Goal: Task Accomplishment & Management: Manage account settings

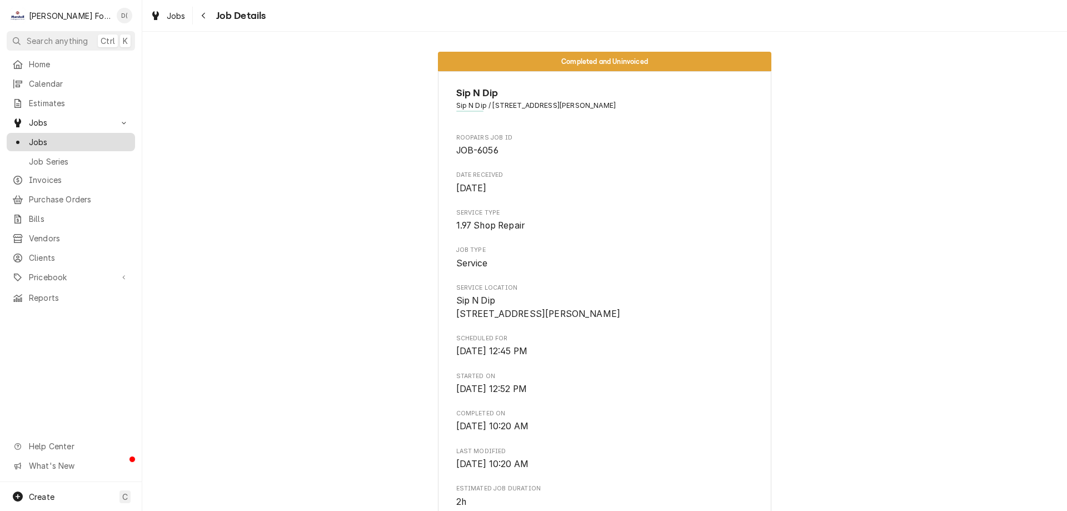
click at [79, 141] on span "Jobs" at bounding box center [79, 142] width 101 height 12
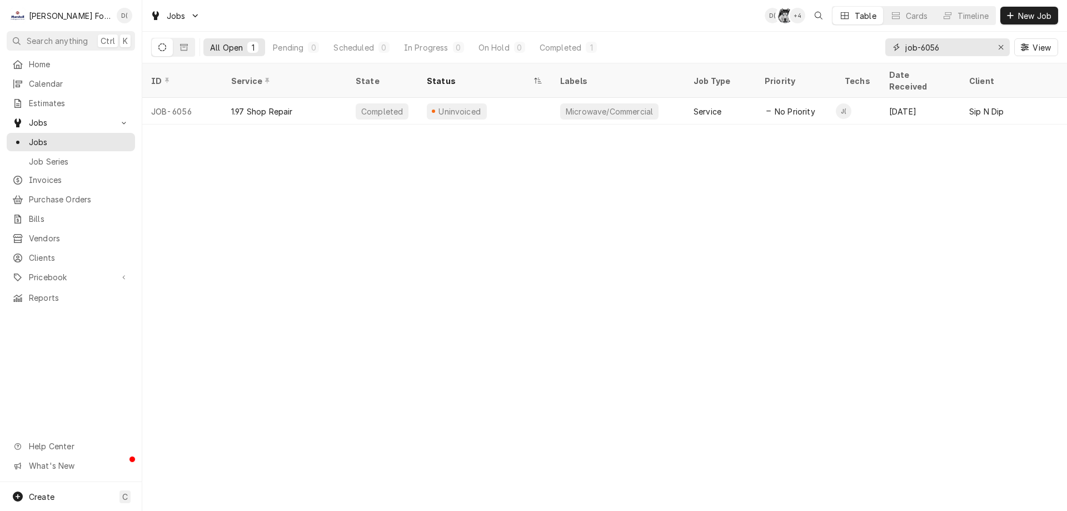
click at [940, 50] on input "job-6056" at bounding box center [946, 47] width 83 height 18
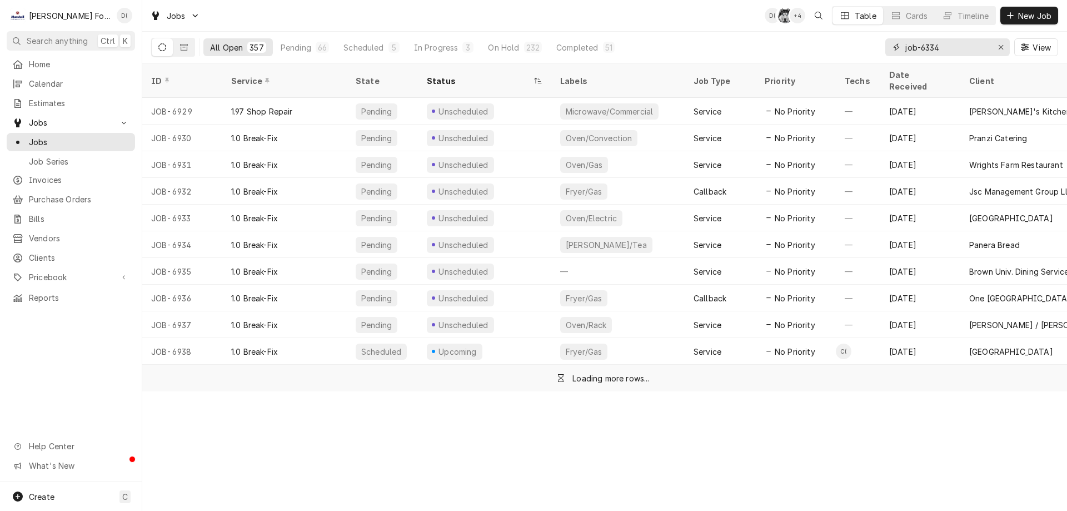
type input "job-6334"
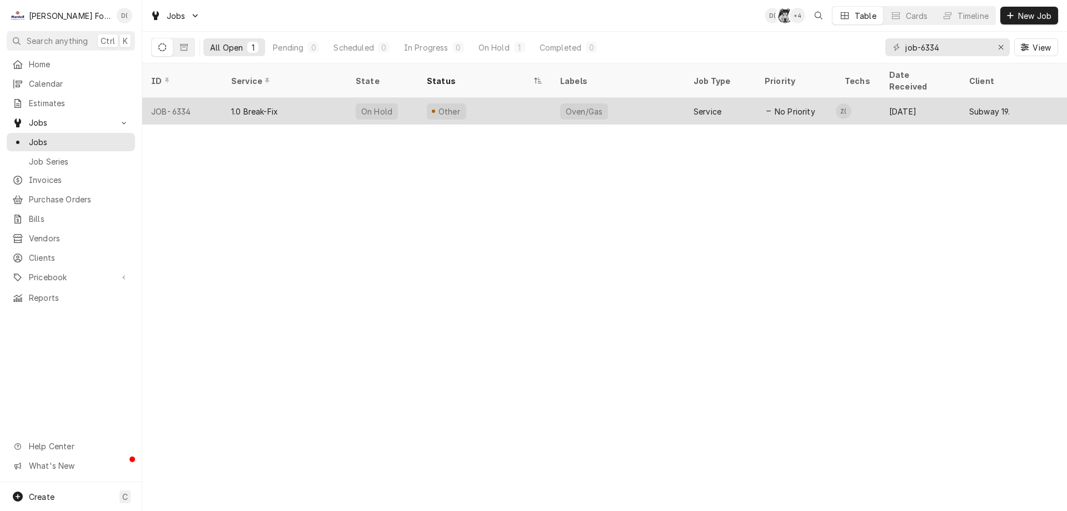
click at [549, 98] on div "Other" at bounding box center [484, 111] width 133 height 27
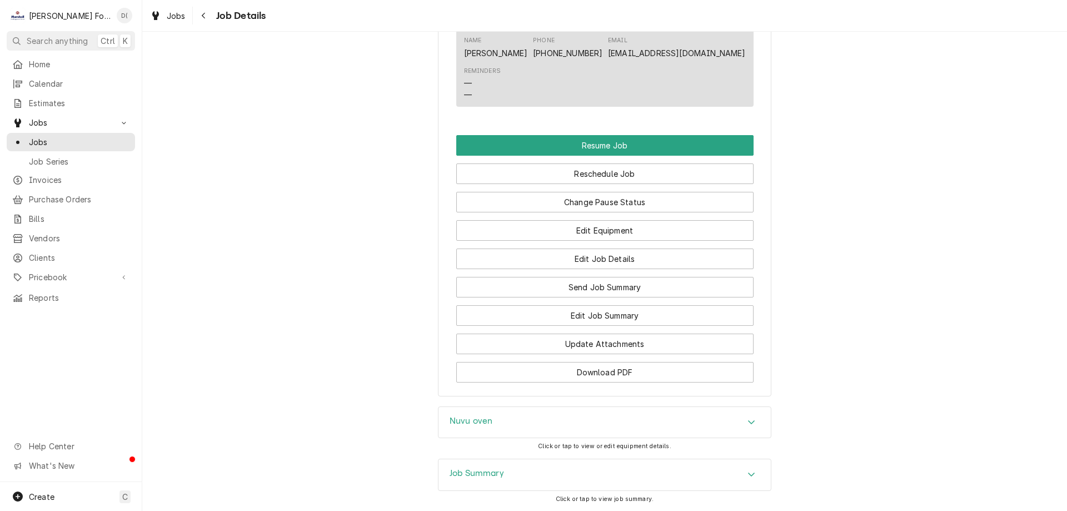
scroll to position [1223, 0]
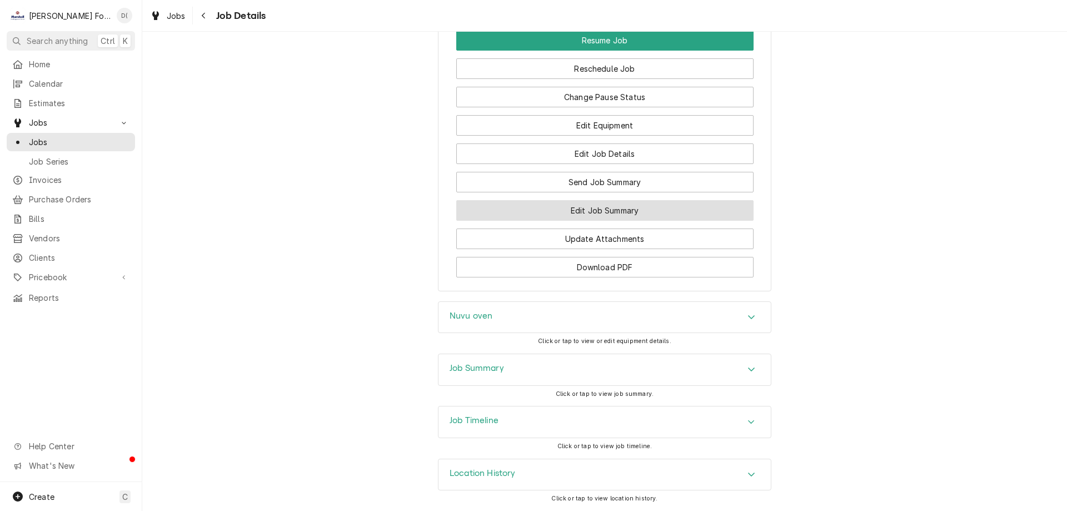
click at [576, 221] on button "Edit Job Summary" at bounding box center [604, 210] width 297 height 21
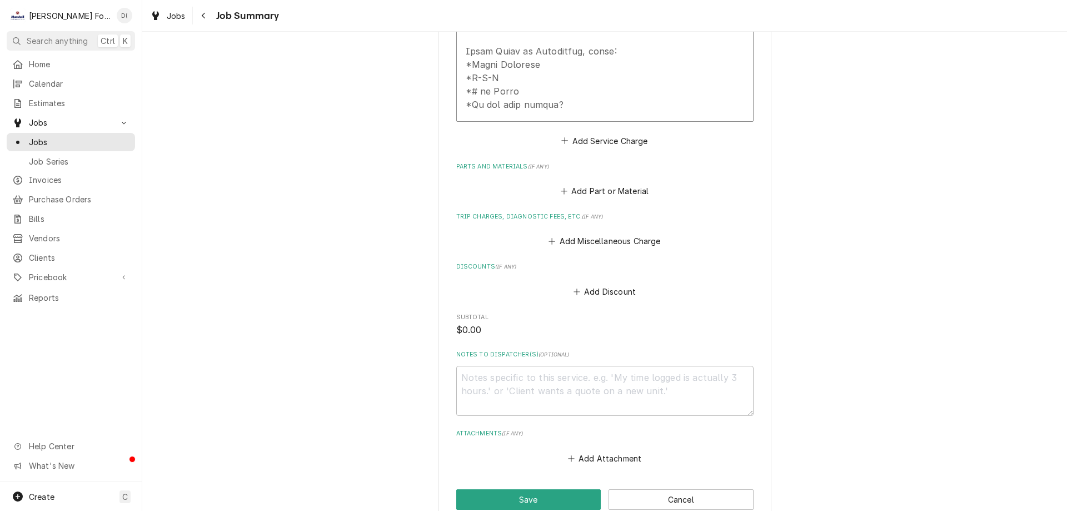
scroll to position [768, 0]
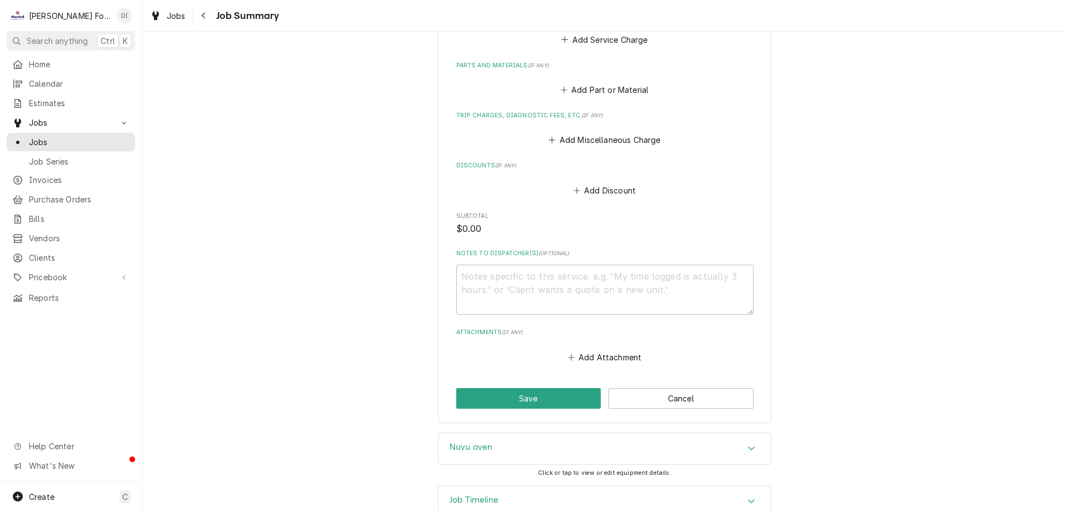
click at [502, 486] on div "Job Timeline" at bounding box center [605, 501] width 332 height 31
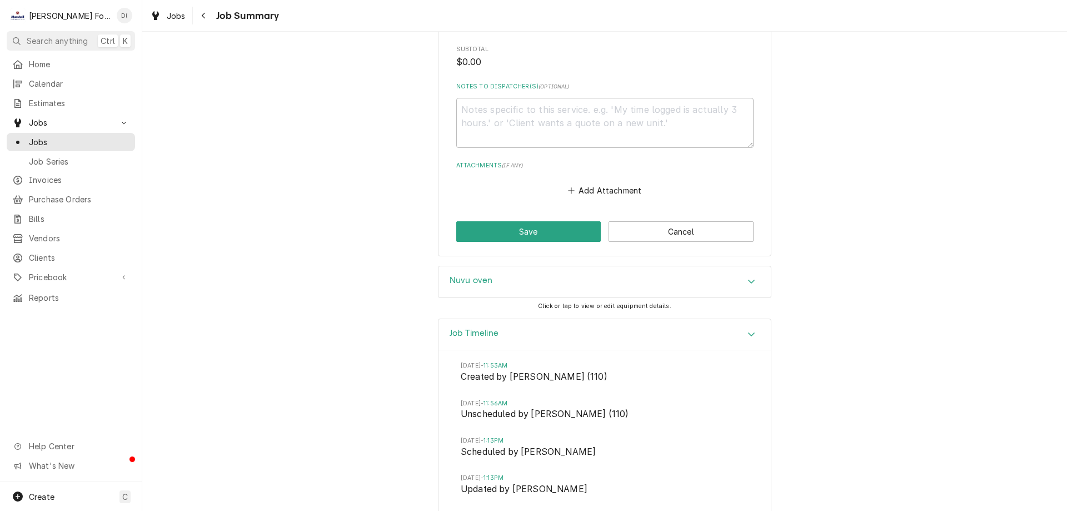
scroll to position [1034, 0]
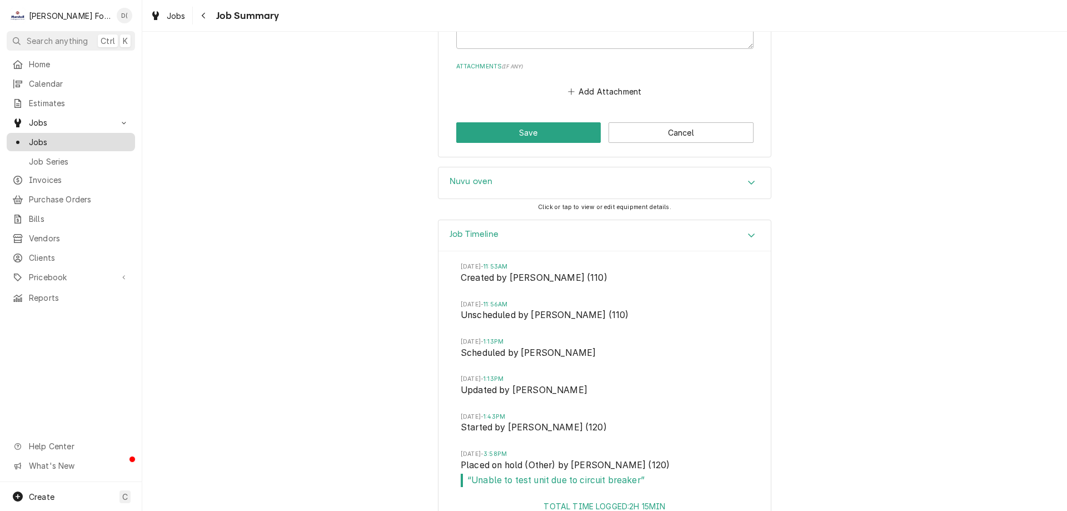
click at [61, 140] on span "Jobs" at bounding box center [79, 142] width 101 height 12
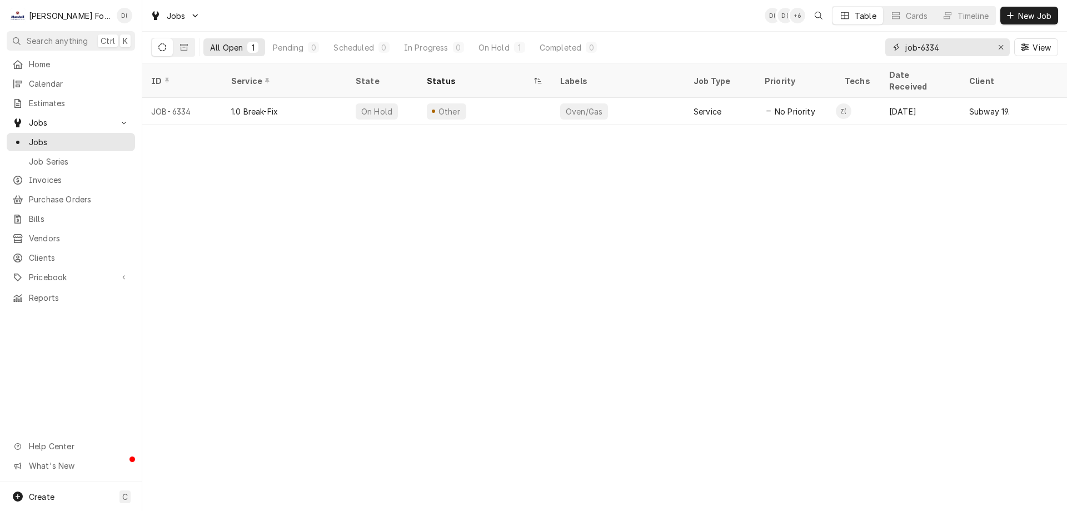
click at [954, 51] on input "job-6334" at bounding box center [946, 47] width 83 height 18
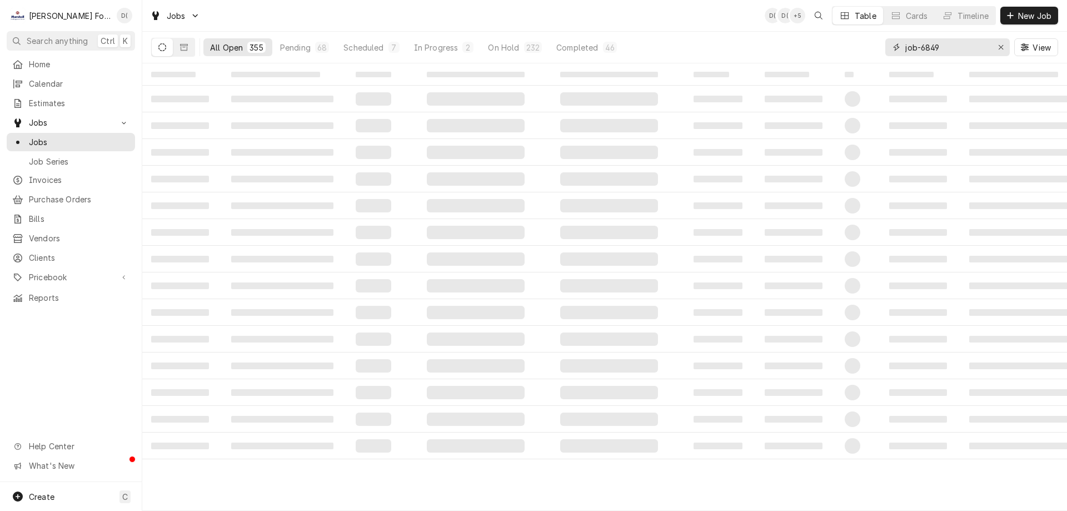
type input "job-6849"
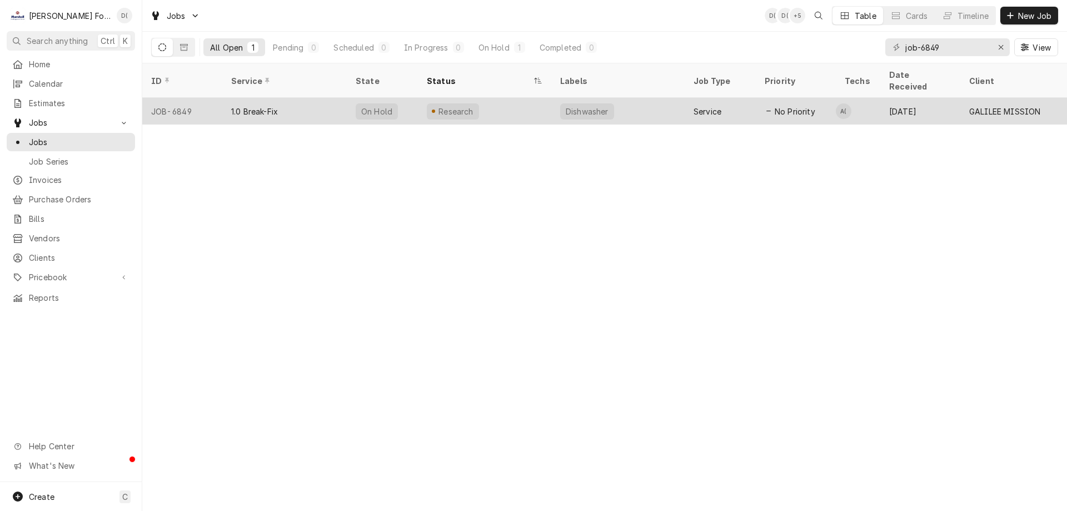
click at [330, 100] on div "1.0 Break-Fix" at bounding box center [284, 111] width 124 height 27
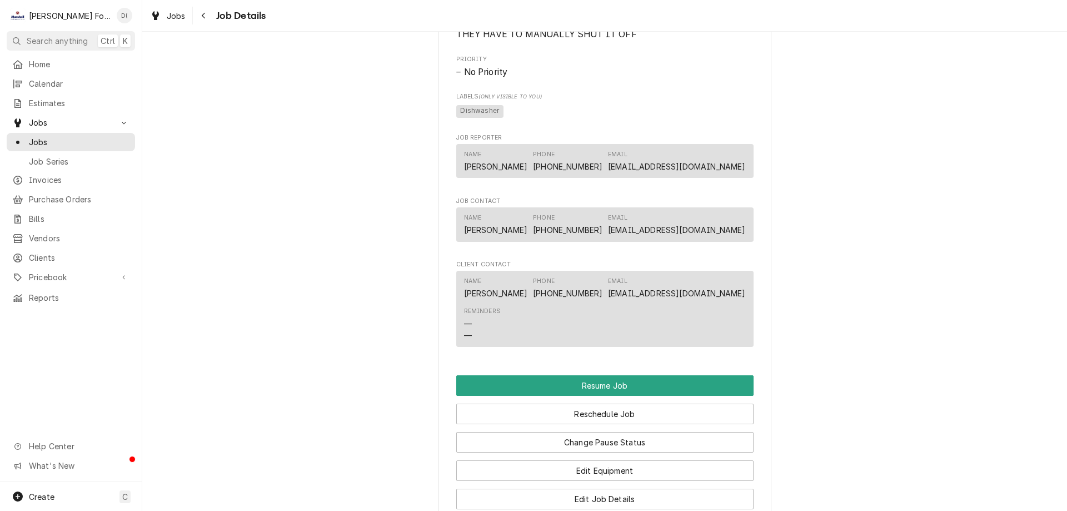
scroll to position [1056, 0]
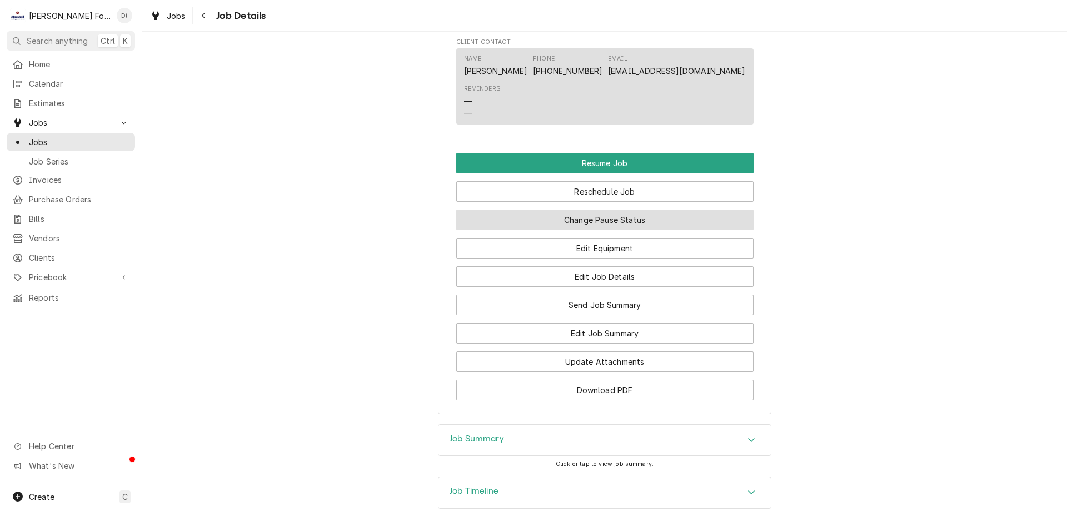
click at [644, 230] on button "Change Pause Status" at bounding box center [604, 220] width 297 height 21
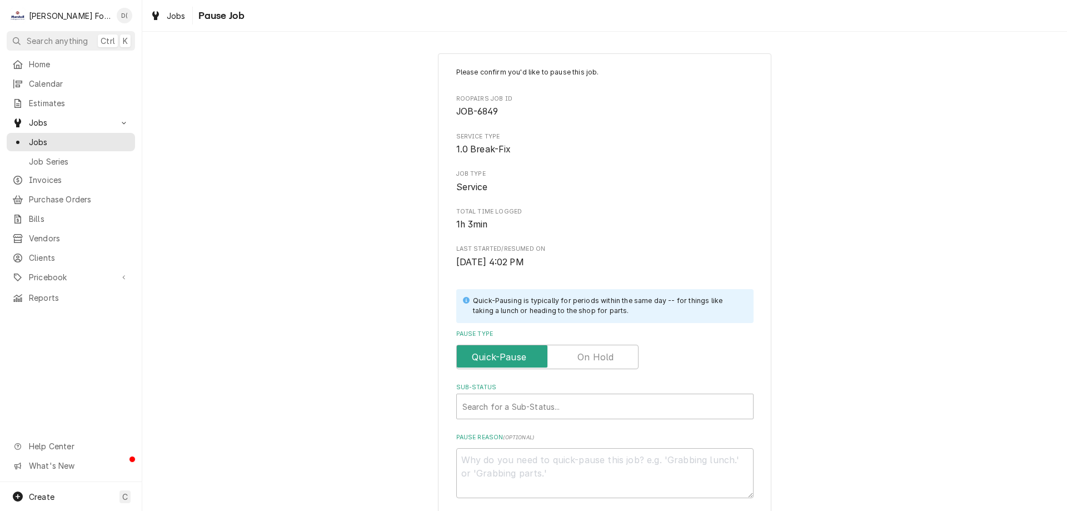
click at [599, 356] on label "Pause Type" at bounding box center [547, 357] width 182 height 24
click at [599, 356] on input "Pause Type" at bounding box center [547, 357] width 172 height 24
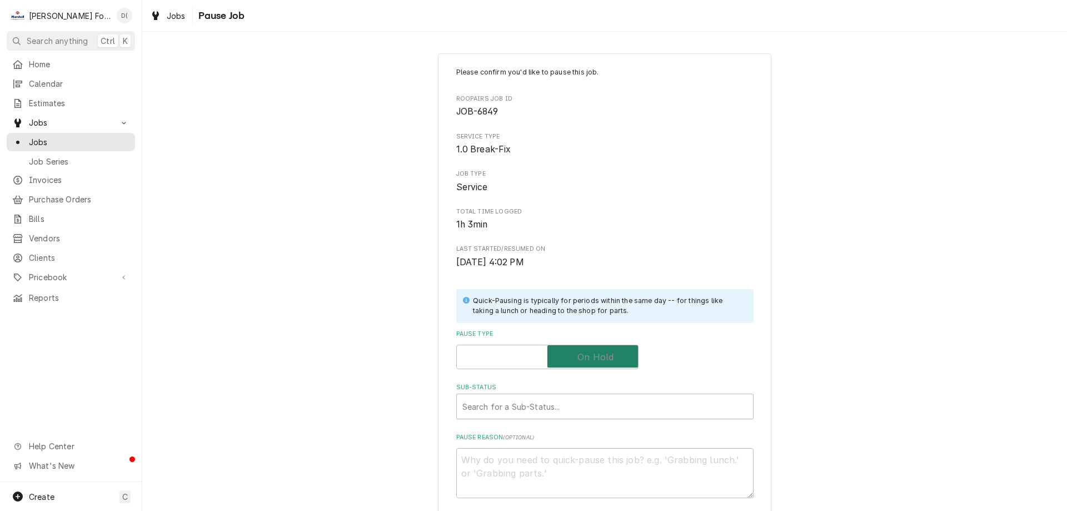
checkbox input "true"
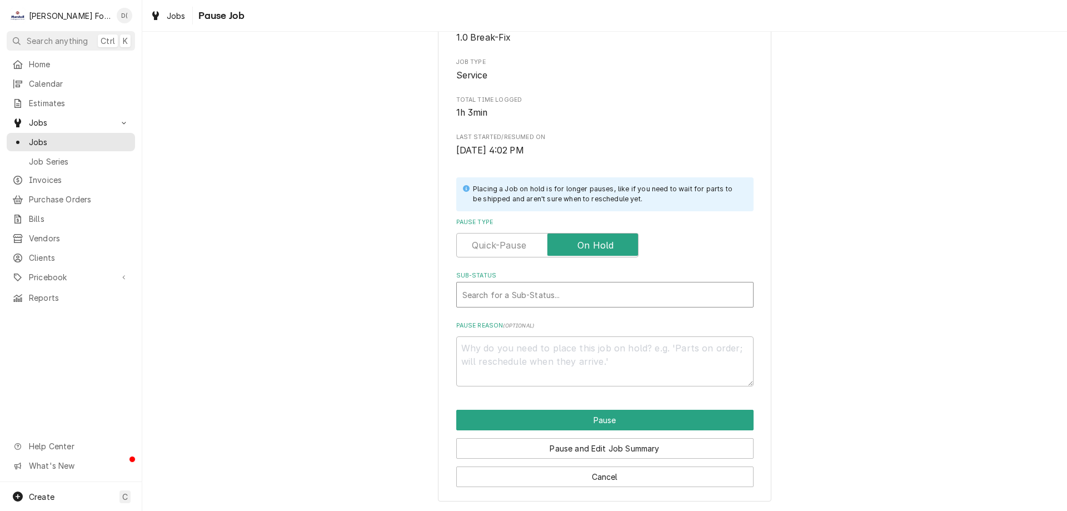
click at [504, 303] on div "Sub-Status" at bounding box center [604, 295] width 285 height 20
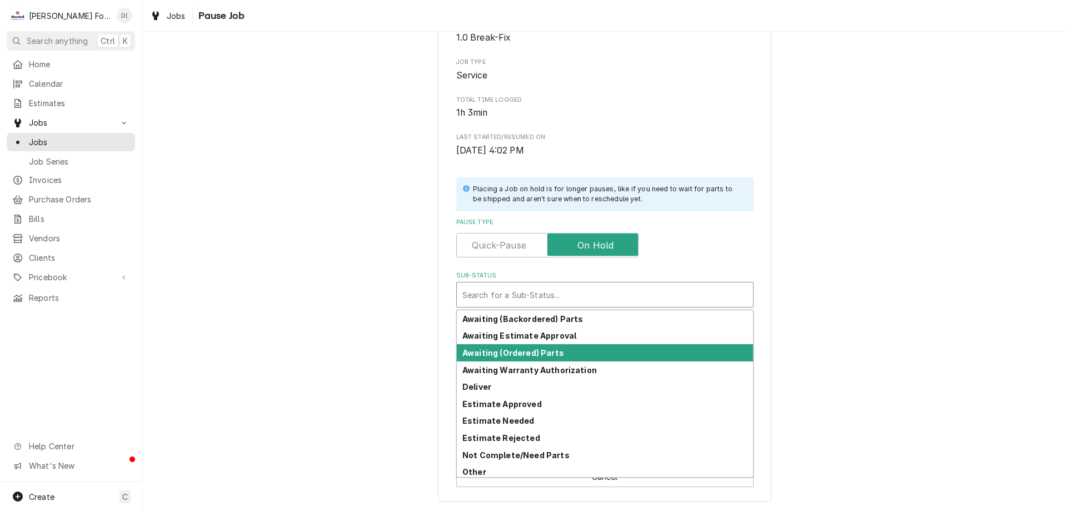
click at [500, 350] on strong "Awaiting (Ordered) Parts" at bounding box center [513, 352] width 102 height 9
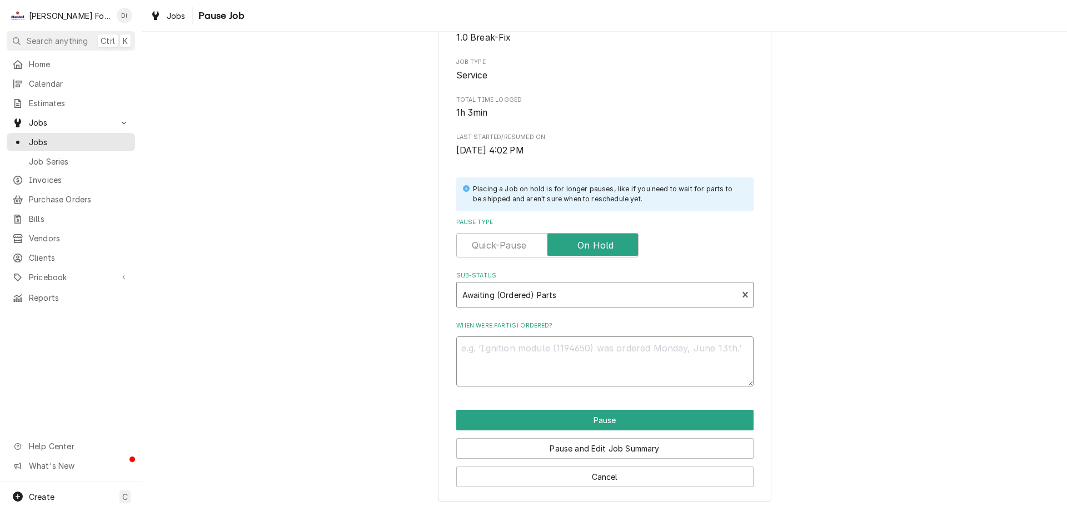
click at [499, 356] on textarea "When were part(s) ordered?" at bounding box center [604, 361] width 297 height 50
type textarea "x"
type textarea "f"
type textarea "x"
type textarea "fa"
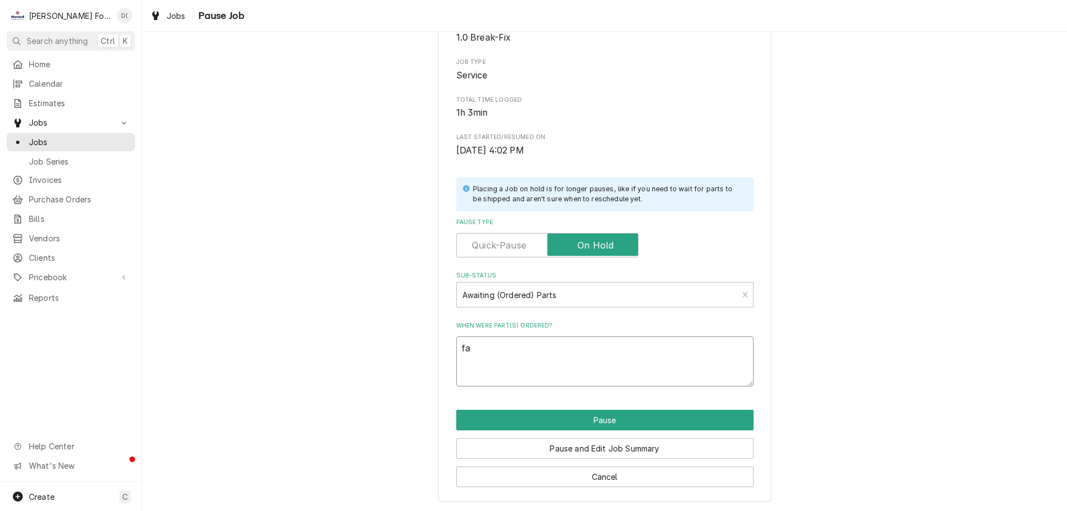
type textarea "x"
type textarea "fac"
type textarea "x"
type textarea "fact"
type textarea "x"
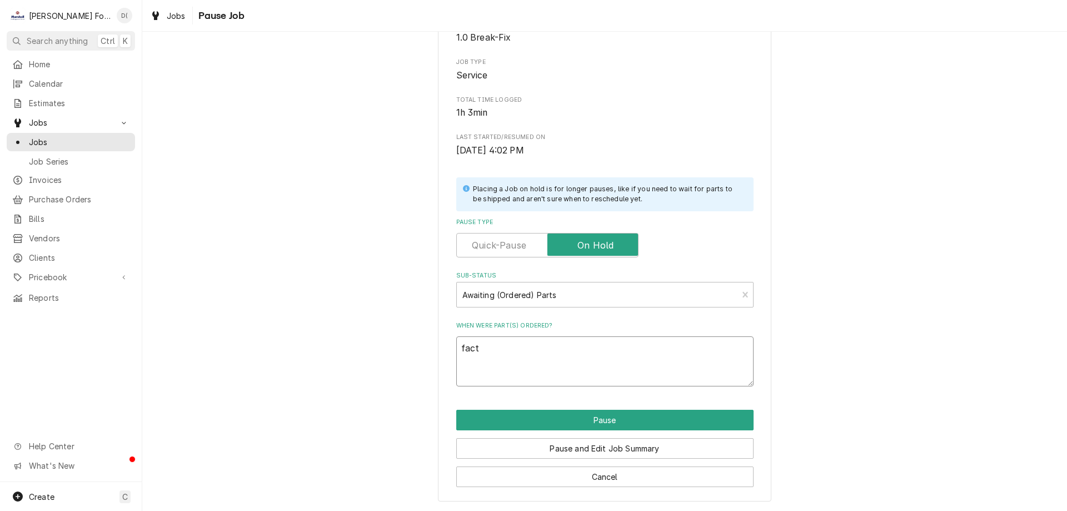
type textarea "facto"
type textarea "x"
type textarea "factor"
type textarea "x"
type textarea "factory"
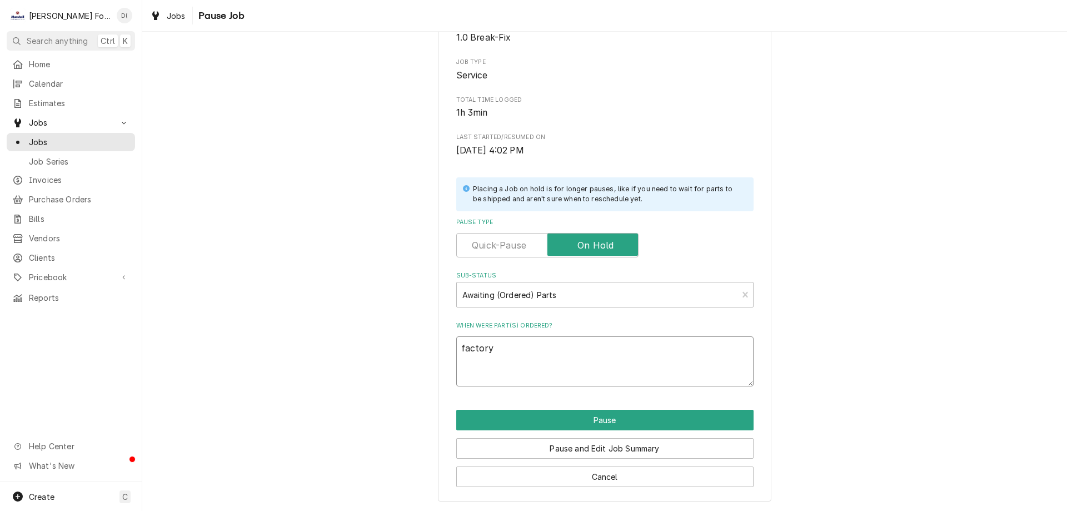
type textarea "x"
type textarea "factory"
type textarea "x"
type textarea "factory s"
type textarea "x"
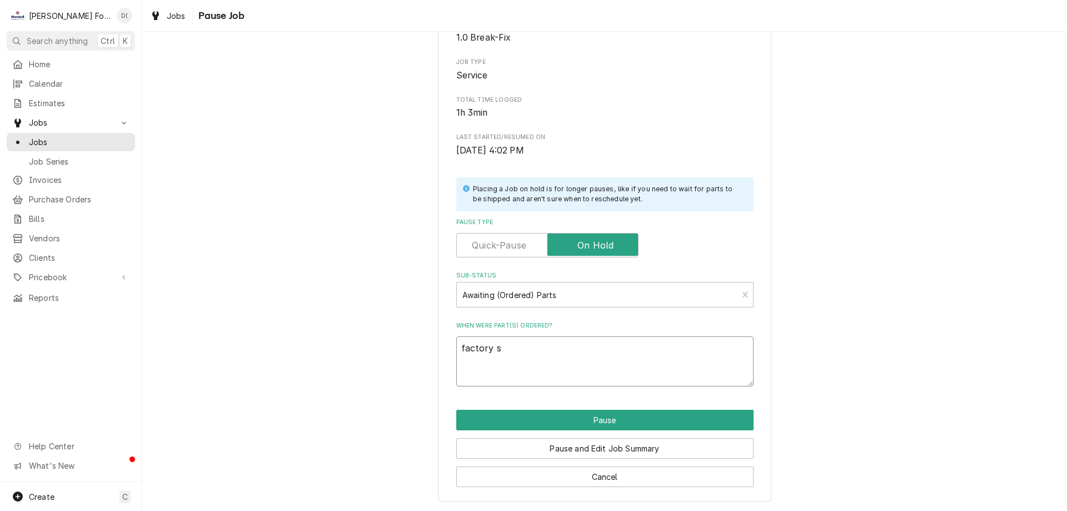
type textarea "factory sh"
type textarea "x"
type textarea "factory shi"
type textarea "x"
type textarea "factory ship"
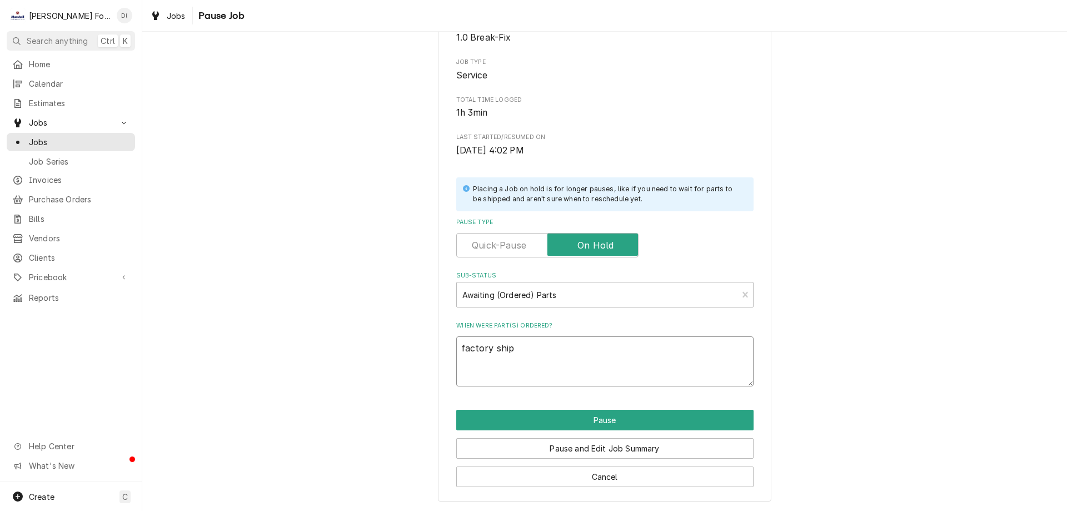
type textarea "x"
type textarea "factory shipp"
type textarea "x"
type textarea "factory shippi"
type textarea "x"
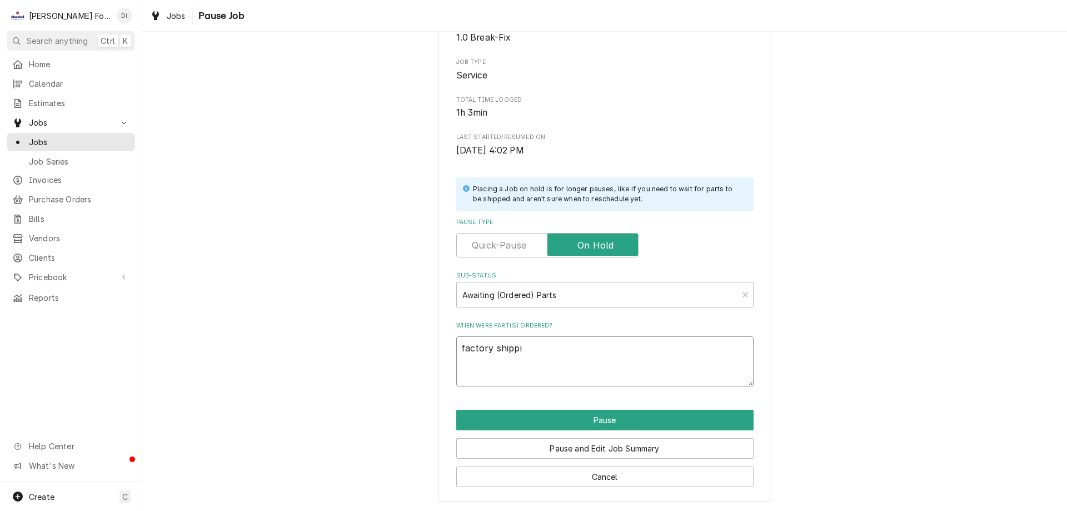
type textarea "factory shippin"
type textarea "x"
type textarea "factory shipping"
type textarea "x"
type textarea "factory shipping"
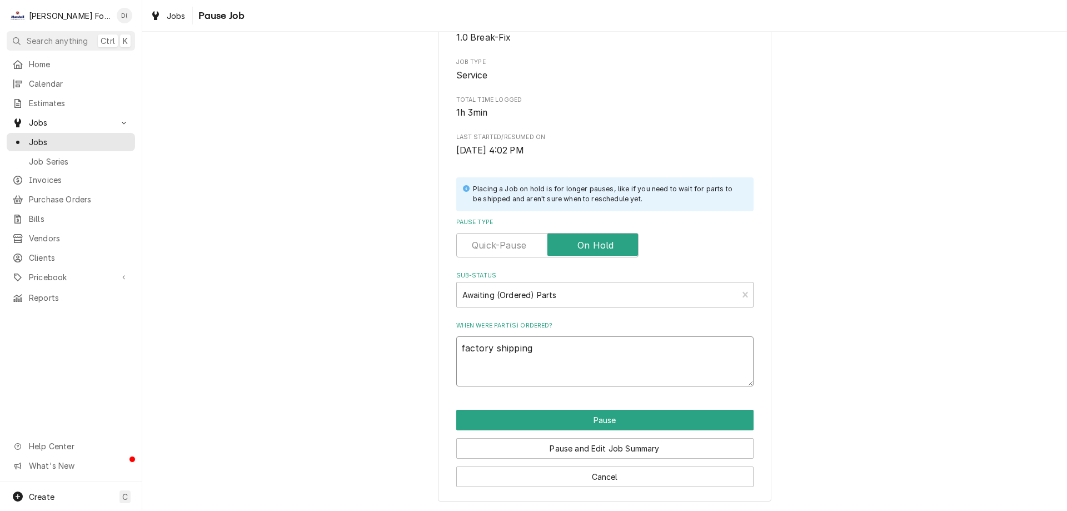
type textarea "x"
type textarea "factory shipping p"
type textarea "x"
type textarea "factory shipping pa"
type textarea "x"
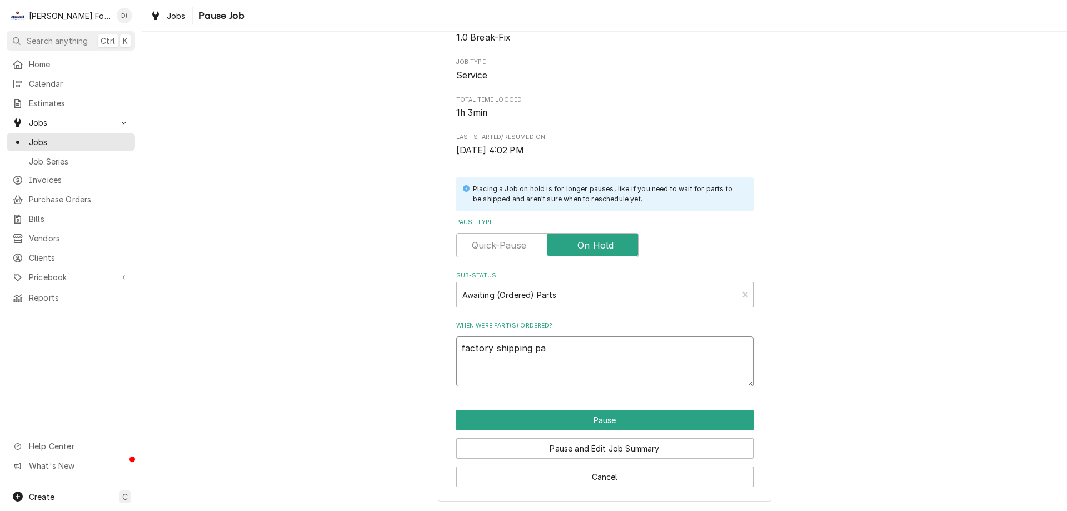
type textarea "factory shipping par"
type textarea "x"
type textarea "factory shipping part"
type textarea "x"
type textarea "factory shipping parts"
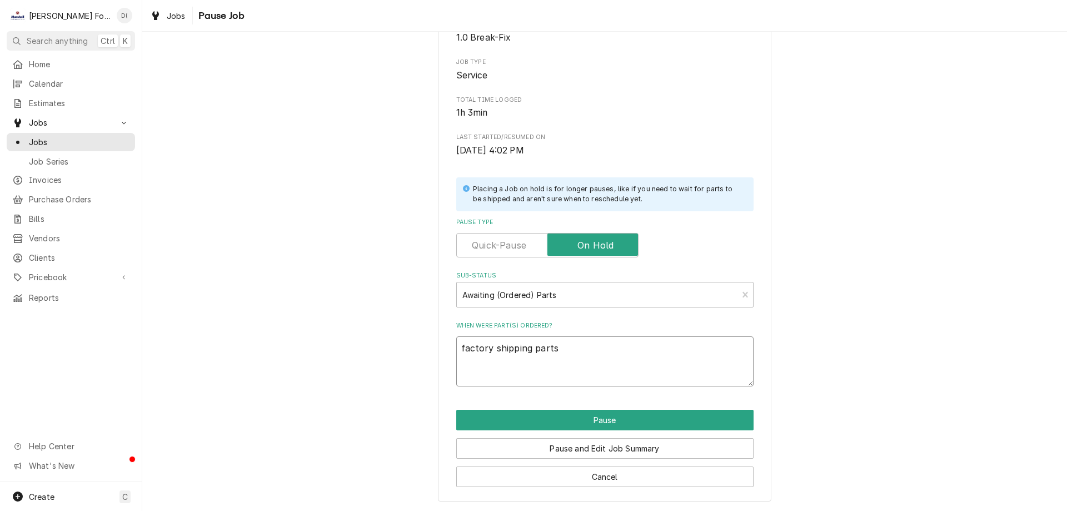
type textarea "x"
type textarea "factory shipping parts"
type textarea "x"
type textarea "factory shipping parts n"
type textarea "x"
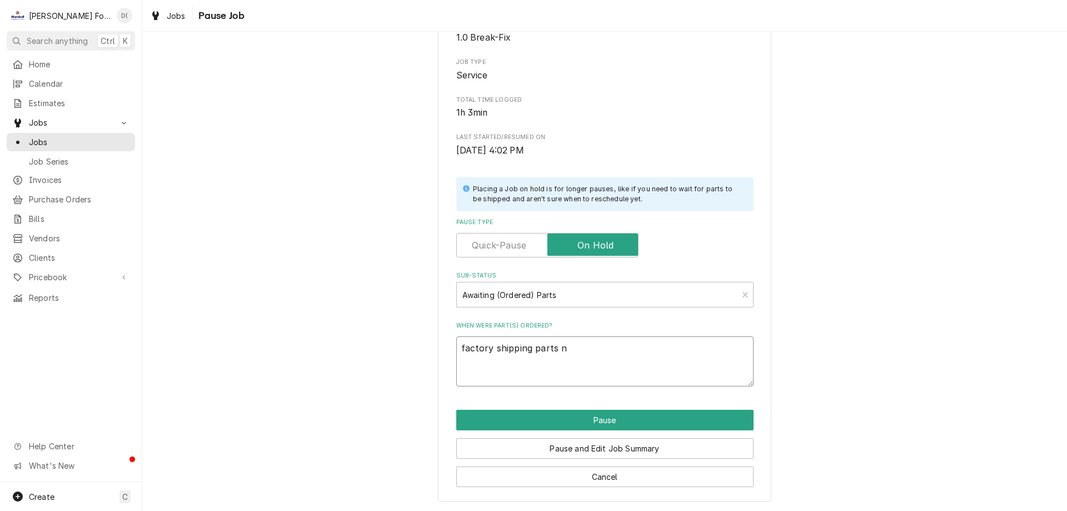
type textarea "factory shipping parts nm"
type textarea "x"
type textarea "factory shipping parts n"
type textarea "x"
type textarea "factory shipping parts"
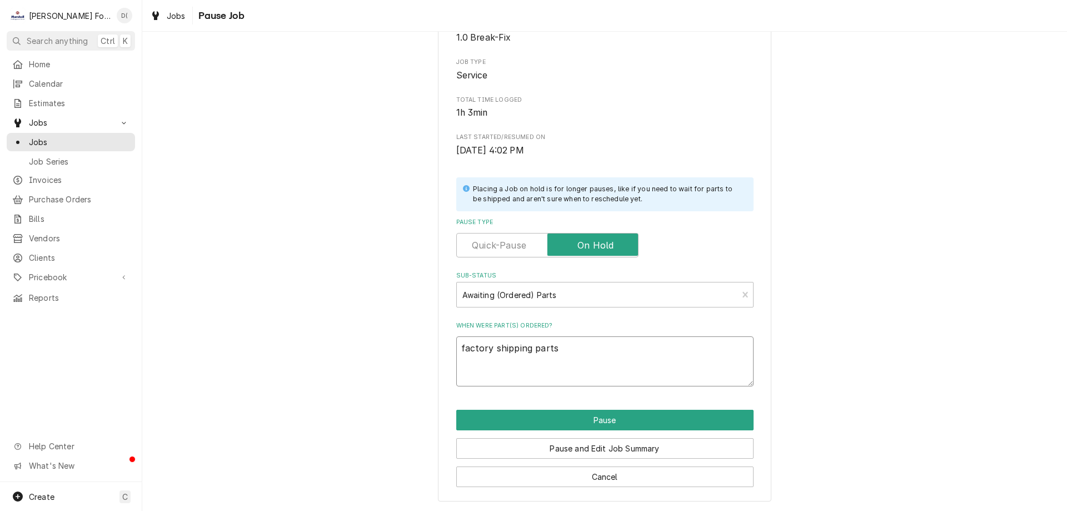
type textarea "x"
type textarea "factory shipping parts n"
type textarea "x"
type textarea "factory shipping parts no"
type textarea "x"
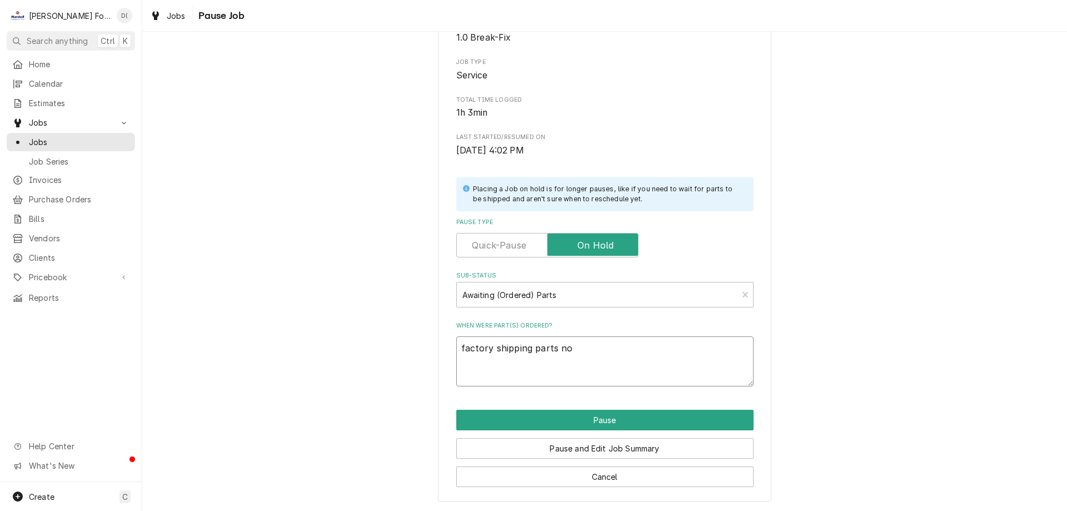
type textarea "factory shipping parts no"
type textarea "x"
type textarea "factory shipping parts no c"
type textarea "x"
type textarea "factory shipping parts no ch"
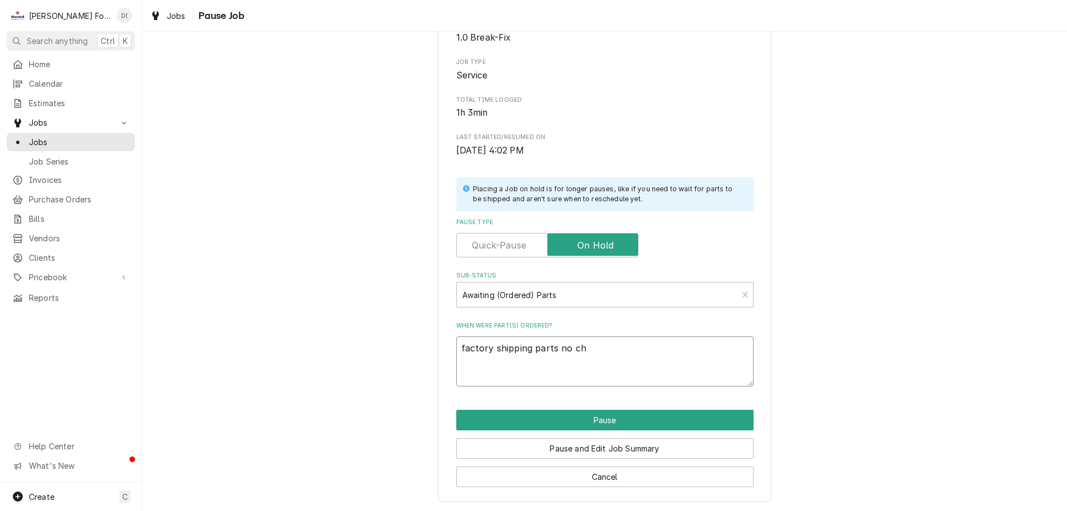
type textarea "x"
type textarea "factory shipping parts no cha"
type textarea "x"
type textarea "factory shipping parts no char"
type textarea "x"
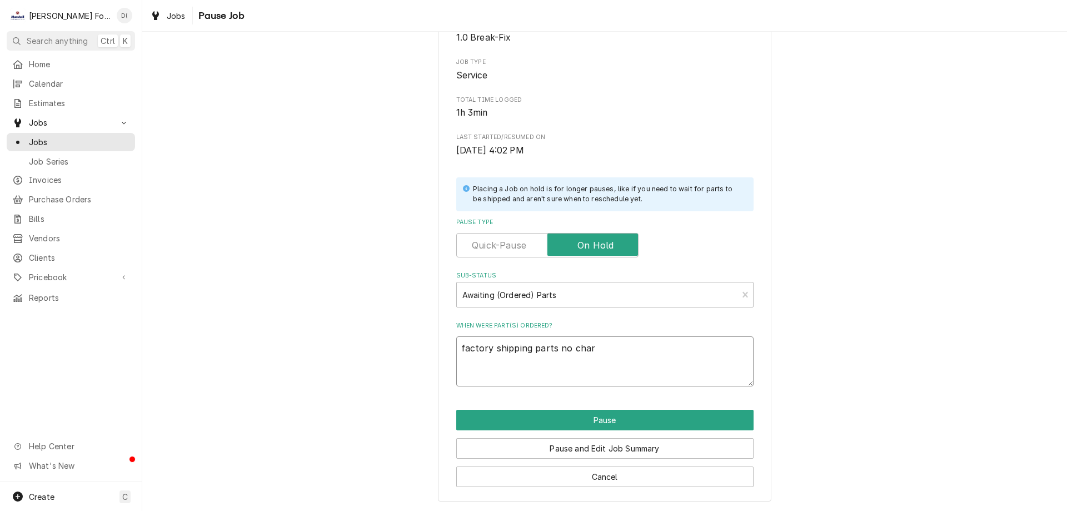
type textarea "factory shipping parts no charg"
type textarea "x"
type textarea "factory shipping parts no charge"
type textarea "x"
type textarea "factory shipping parts no charge"
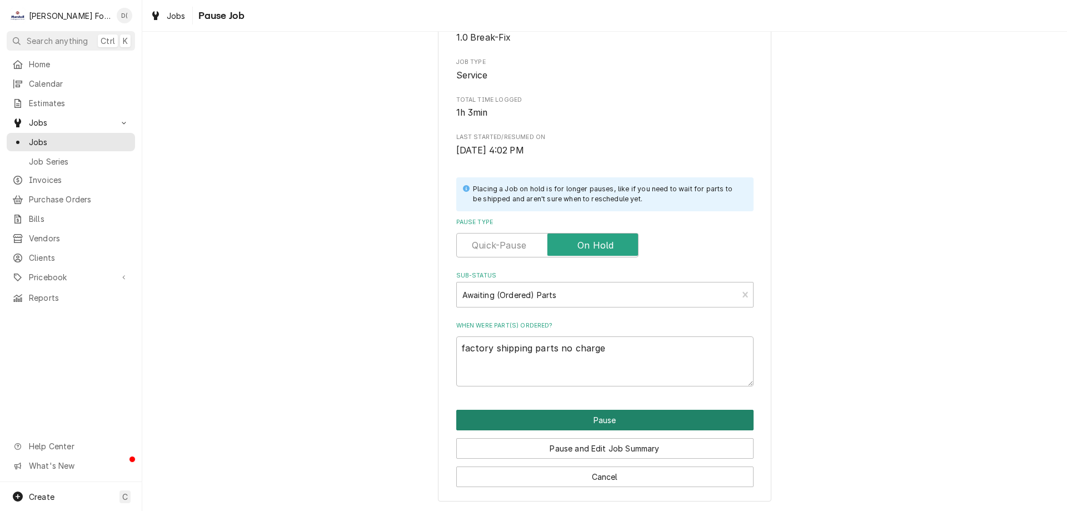
click at [565, 419] on button "Pause" at bounding box center [604, 420] width 297 height 21
type textarea "x"
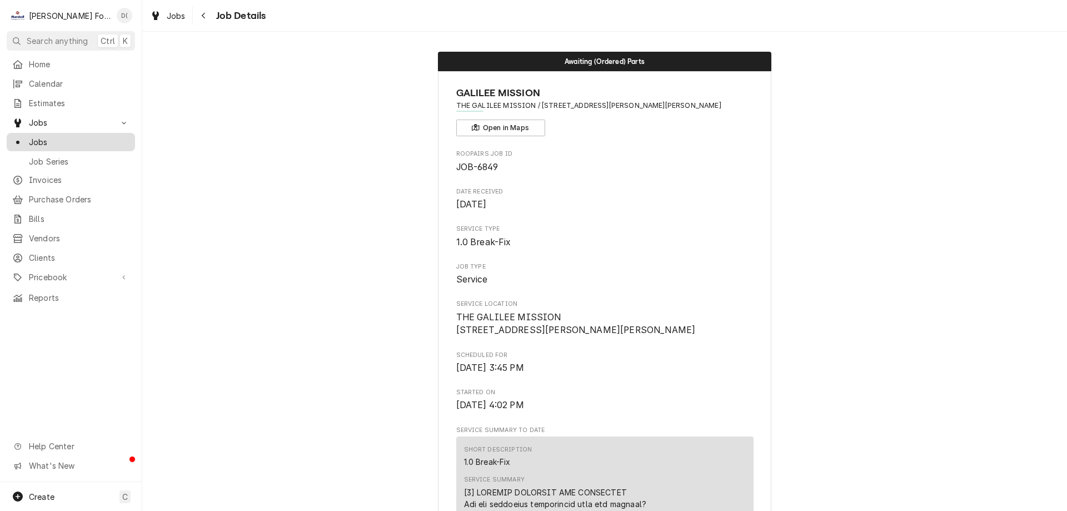
click at [55, 140] on span "Jobs" at bounding box center [79, 142] width 101 height 12
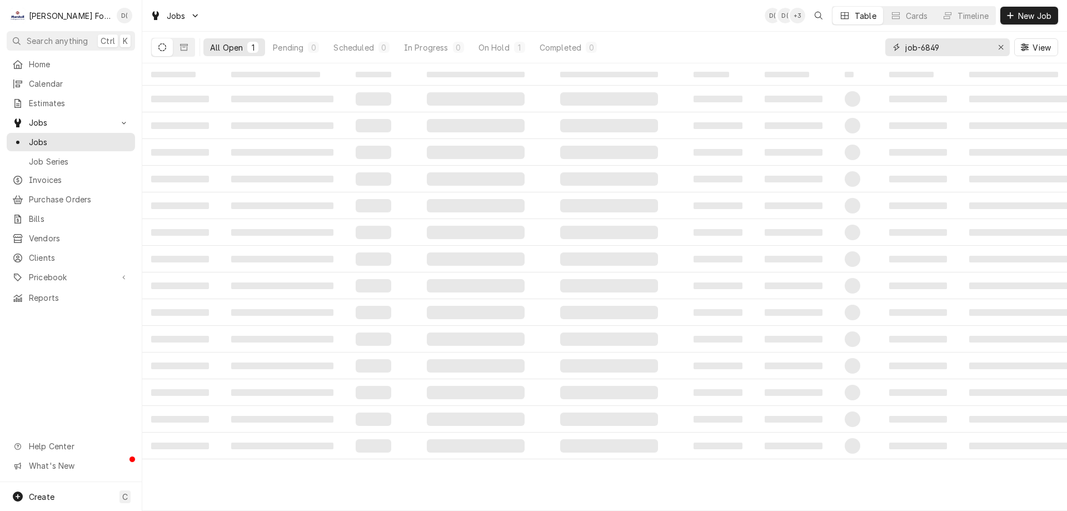
click at [958, 44] on input "job-6849" at bounding box center [946, 47] width 83 height 18
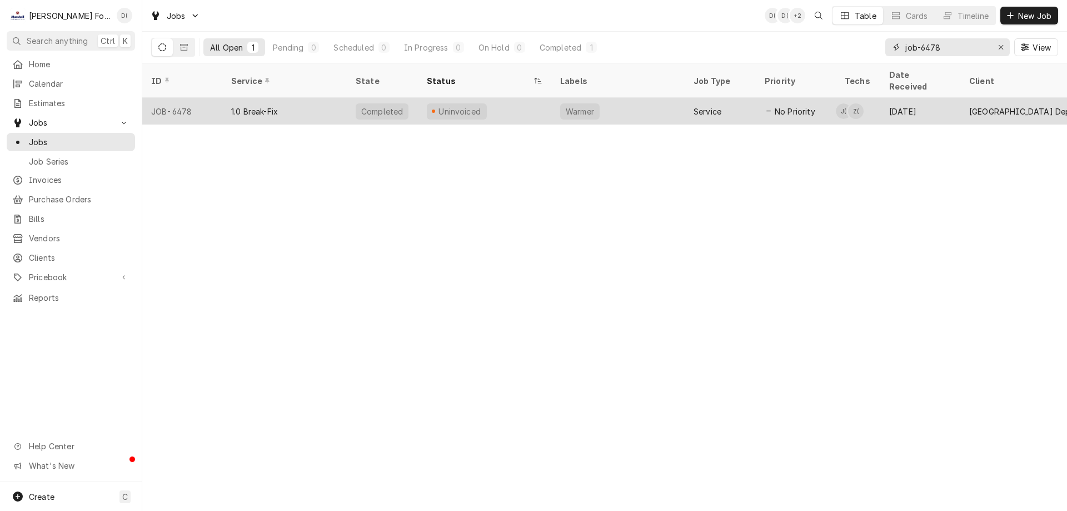
type input "job-6478"
click at [521, 98] on div "Uninvoiced" at bounding box center [484, 111] width 133 height 27
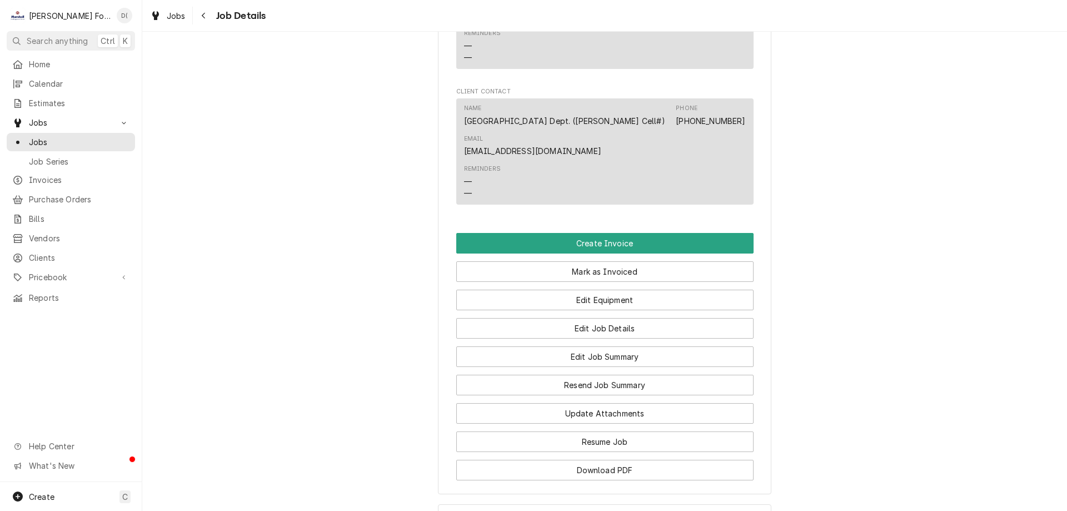
scroll to position [889, 0]
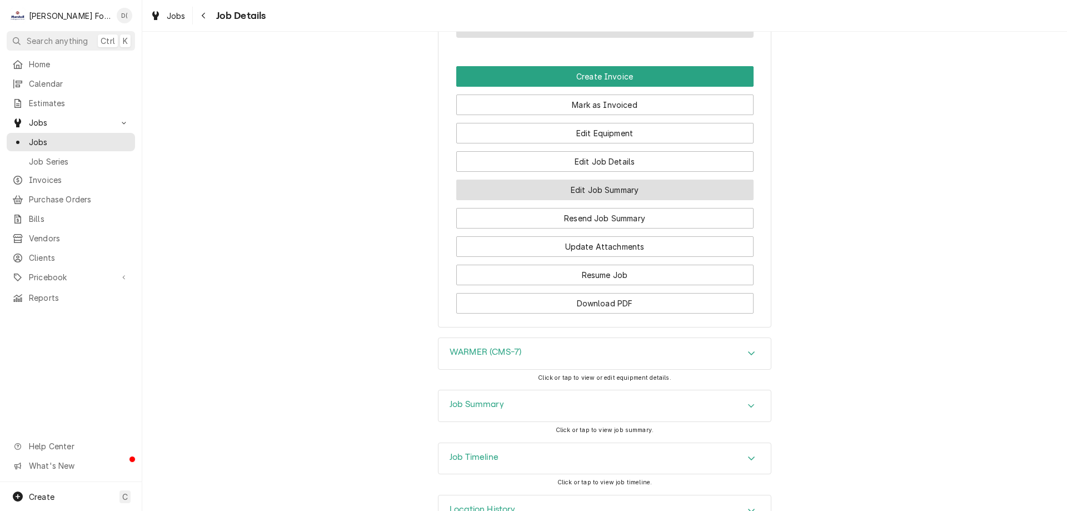
click at [591, 200] on button "Edit Job Summary" at bounding box center [604, 190] width 297 height 21
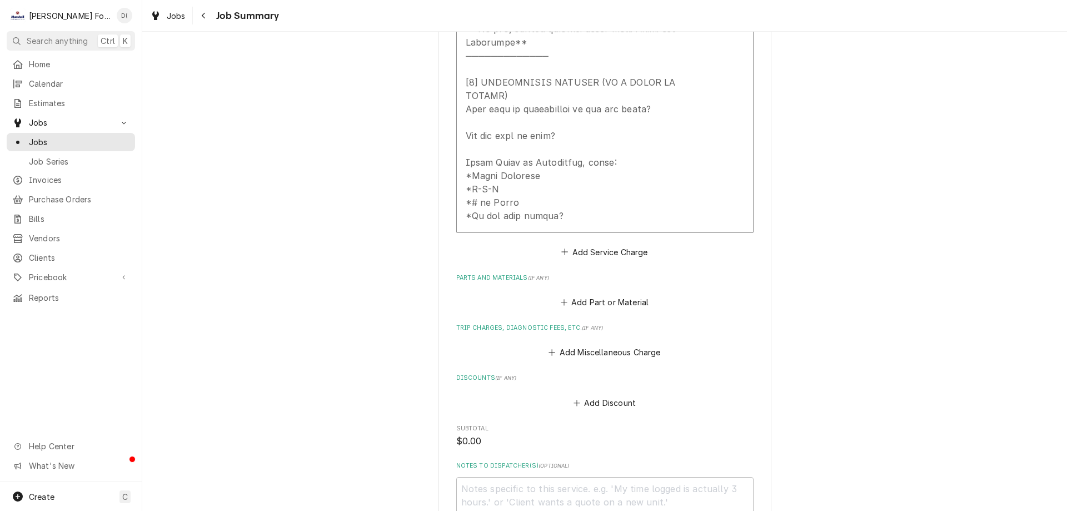
scroll to position [611, 0]
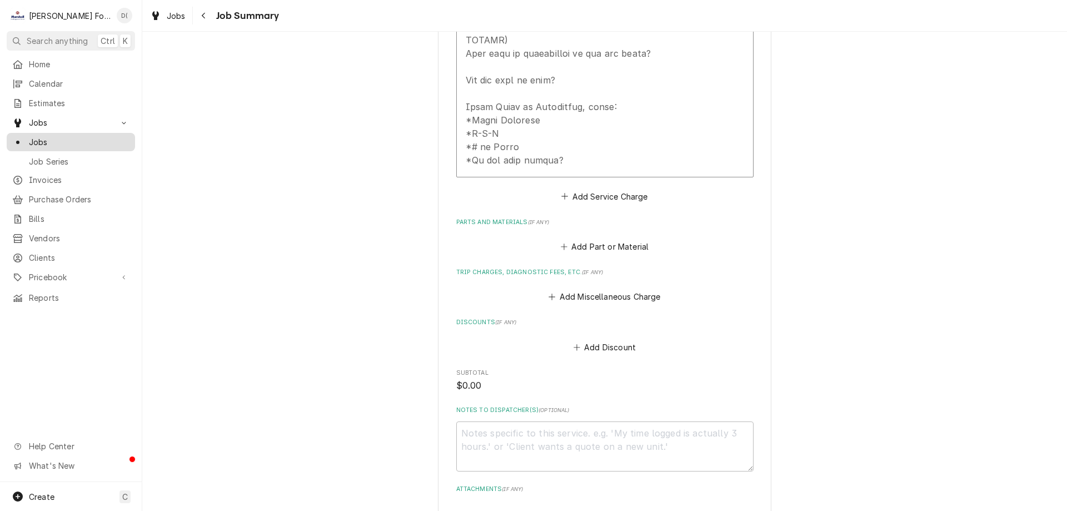
click at [91, 141] on span "Jobs" at bounding box center [79, 142] width 101 height 12
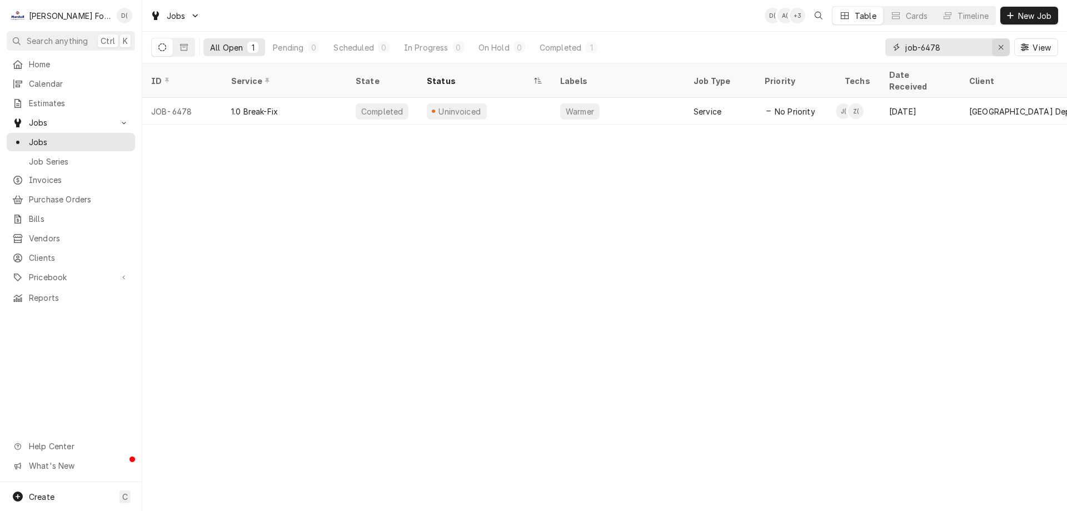
click at [1001, 46] on icon "Erase input" at bounding box center [1001, 47] width 6 height 8
click at [969, 50] on input "Dynamic Content Wrapper" at bounding box center [957, 47] width 104 height 18
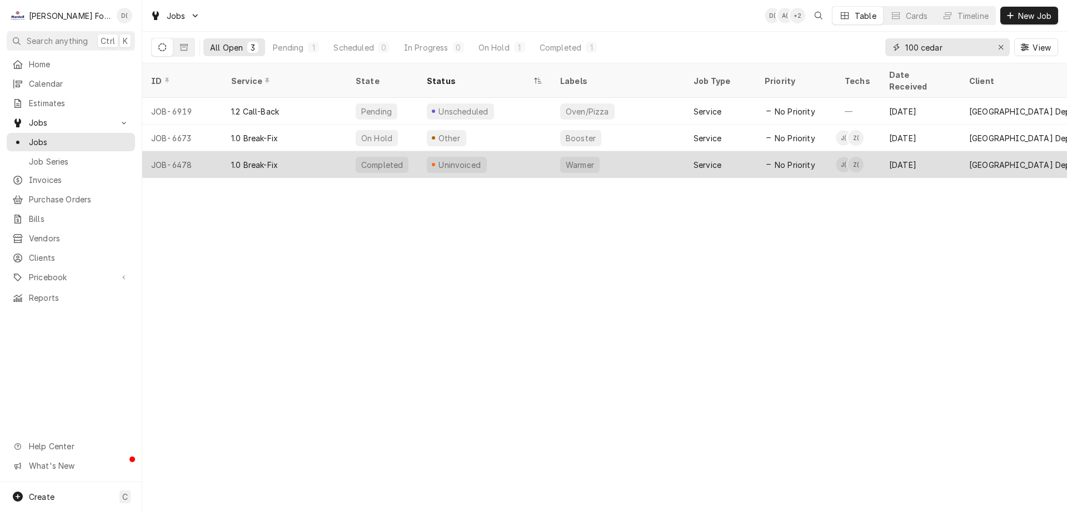
type input "100 cedar"
click at [506, 160] on div "Uninvoiced" at bounding box center [484, 164] width 133 height 27
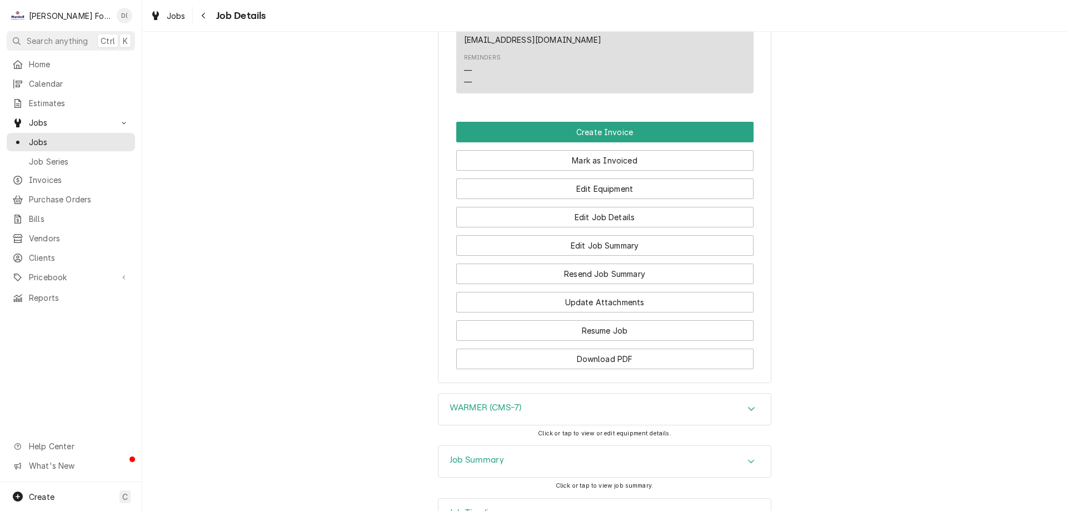
scroll to position [939, 0]
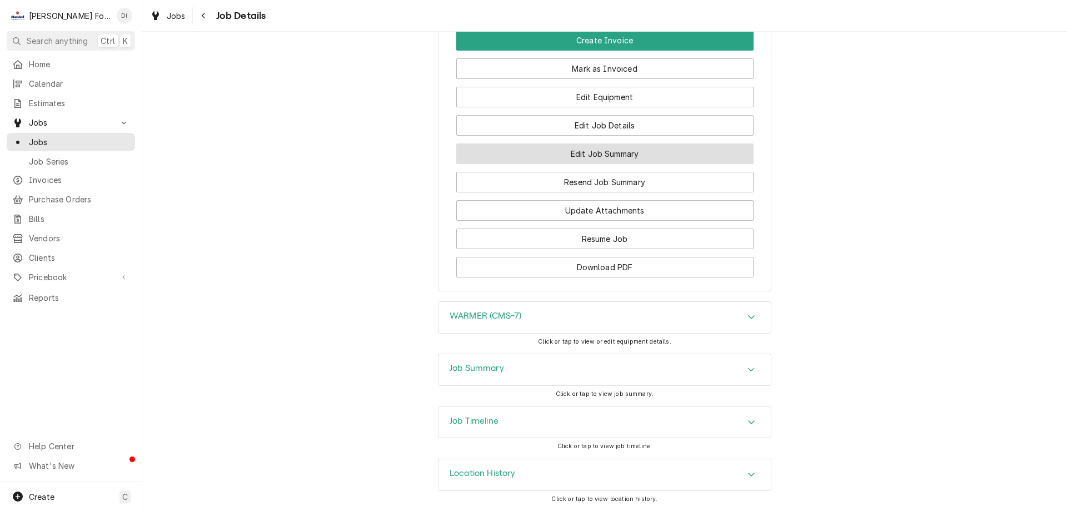
click at [564, 157] on button "Edit Job Summary" at bounding box center [604, 153] width 297 height 21
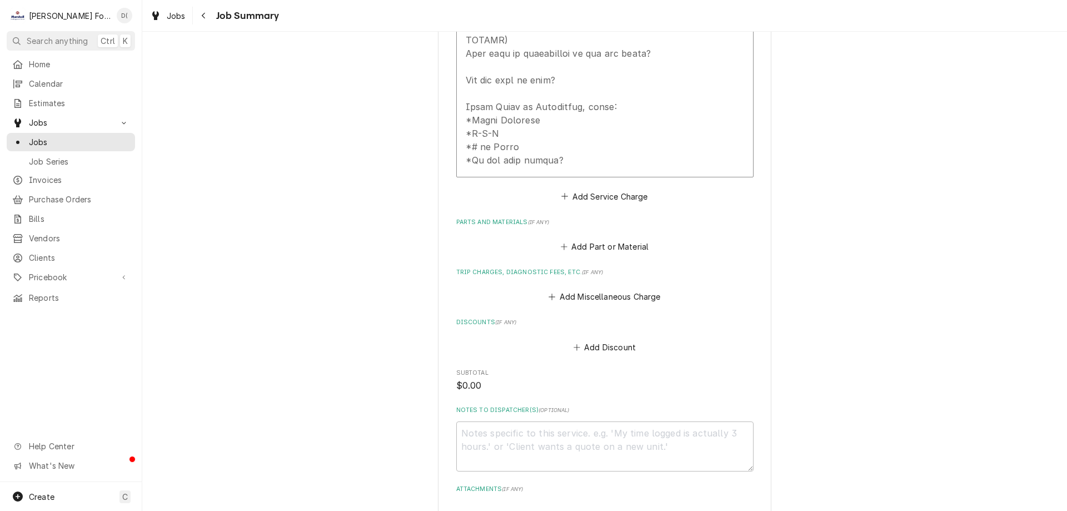
scroll to position [768, 0]
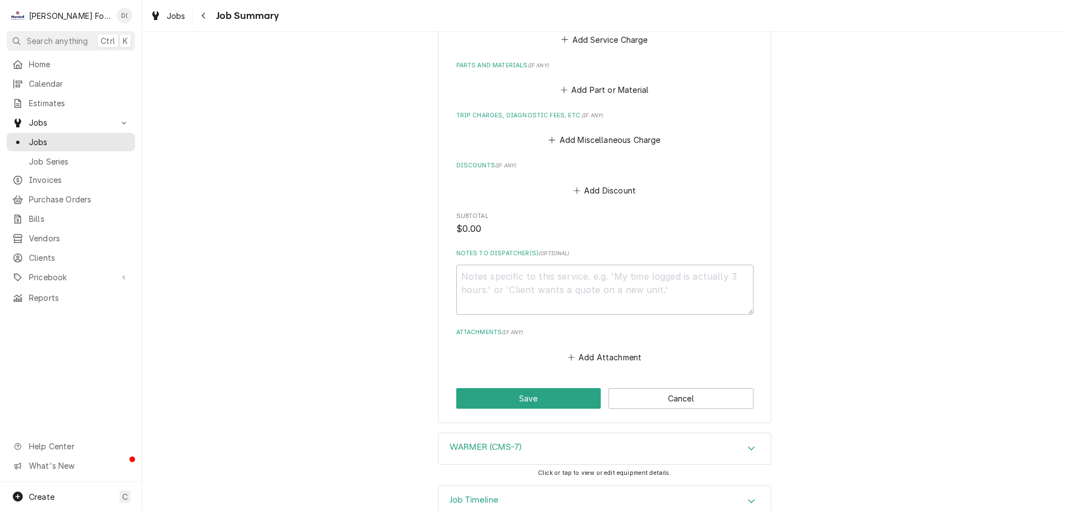
click at [560, 486] on div "Job Timeline" at bounding box center [605, 501] width 332 height 31
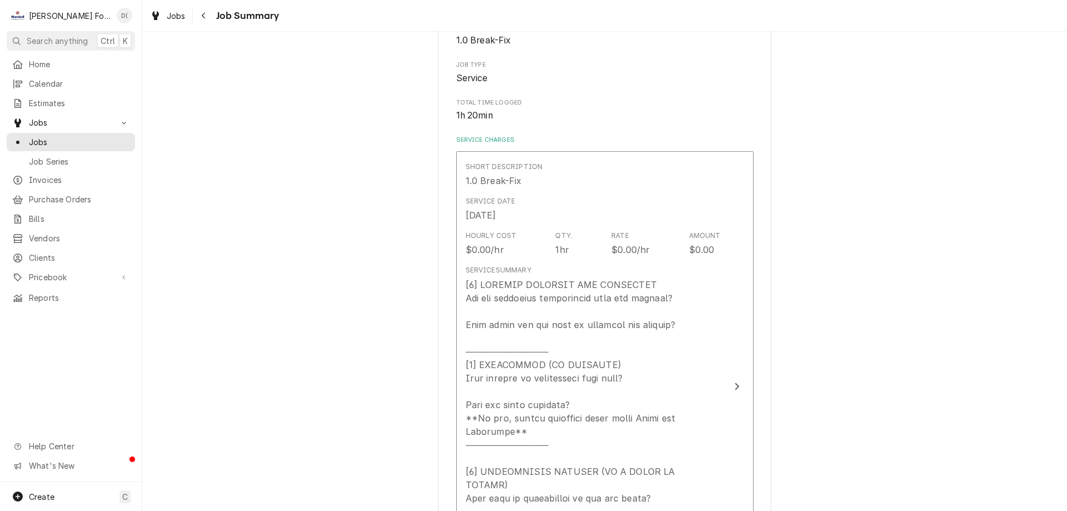
scroll to position [0, 0]
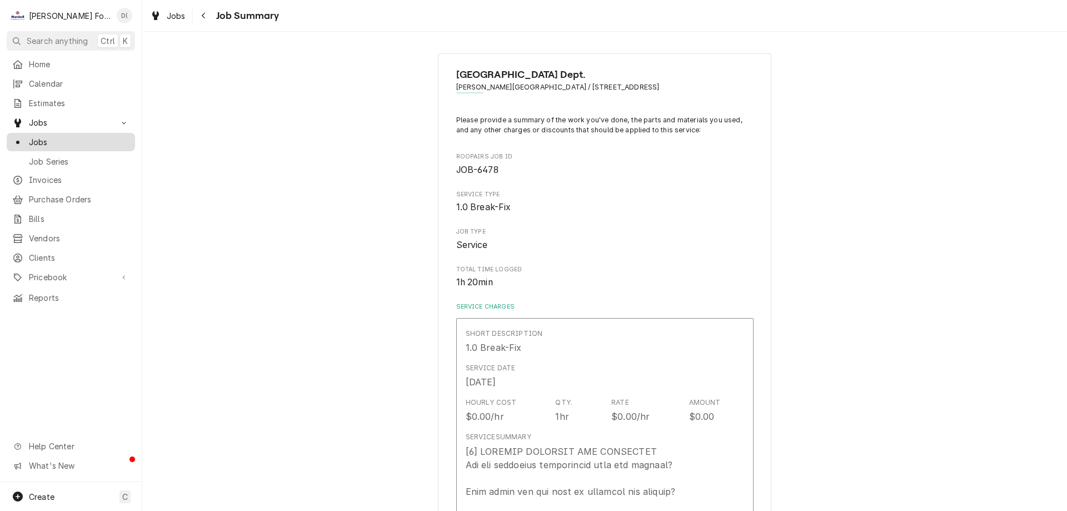
click at [93, 136] on span "Jobs" at bounding box center [79, 142] width 101 height 12
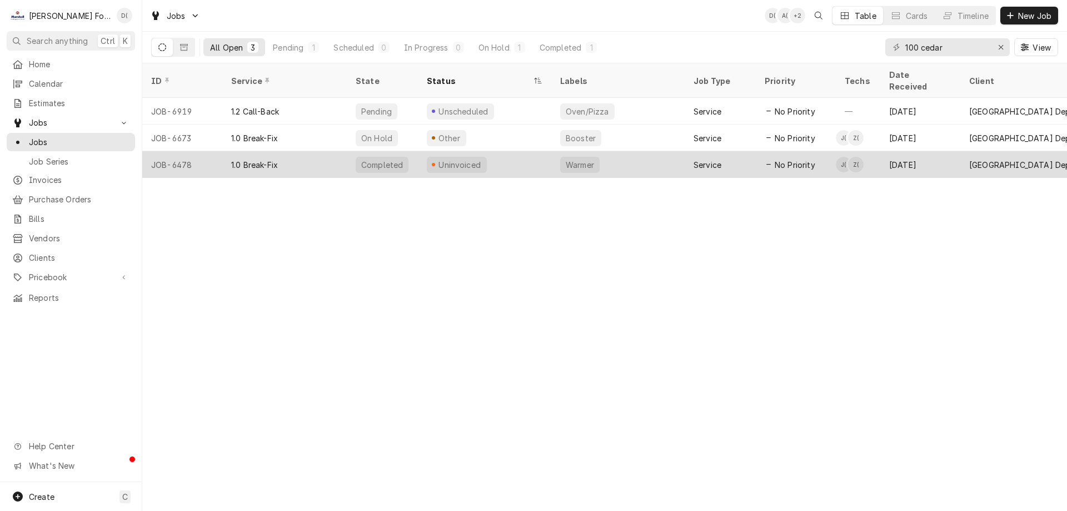
click at [500, 152] on div "Uninvoiced" at bounding box center [484, 164] width 133 height 27
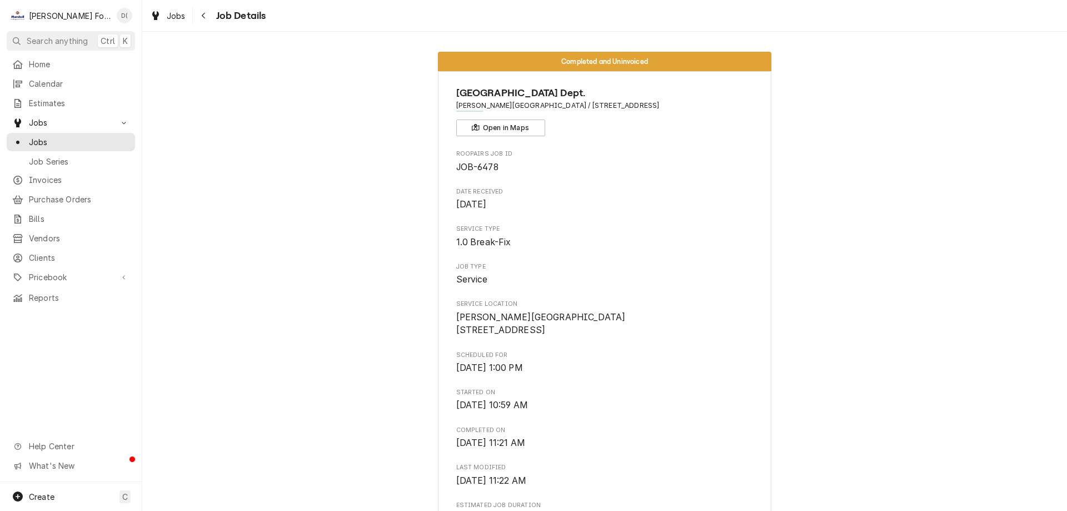
scroll to position [167, 0]
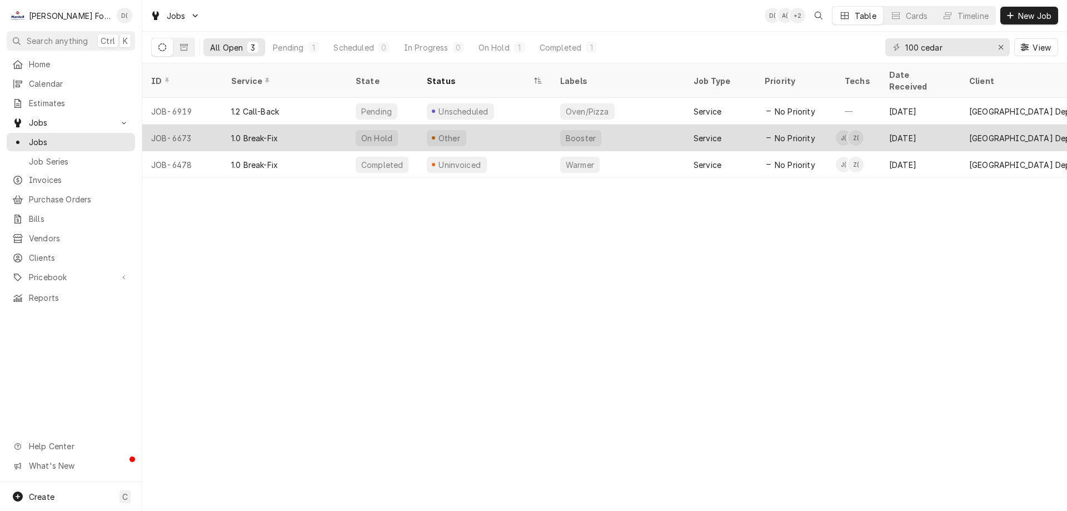
click at [335, 124] on div "1.0 Break-Fix" at bounding box center [284, 137] width 124 height 27
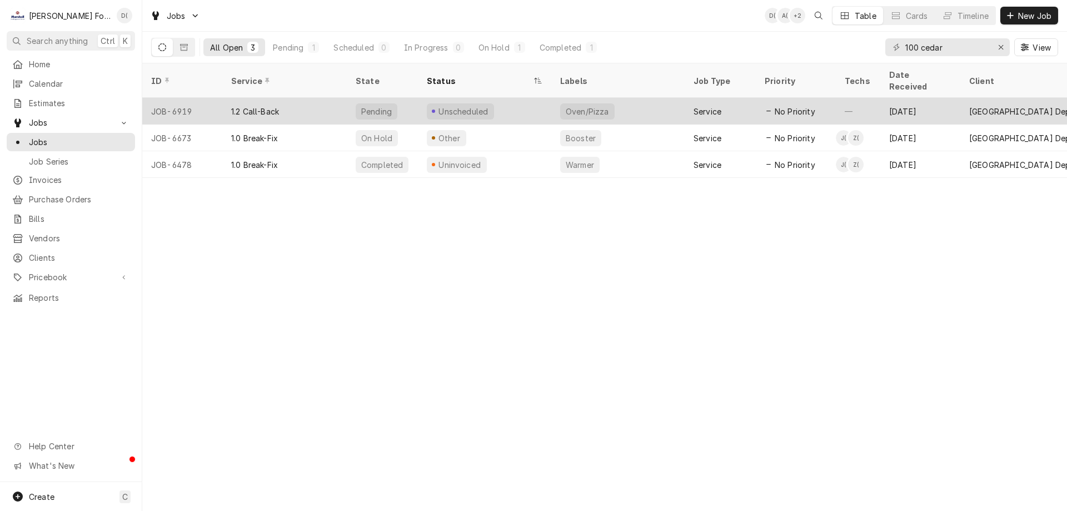
click at [424, 101] on div "Unscheduled" at bounding box center [484, 111] width 133 height 27
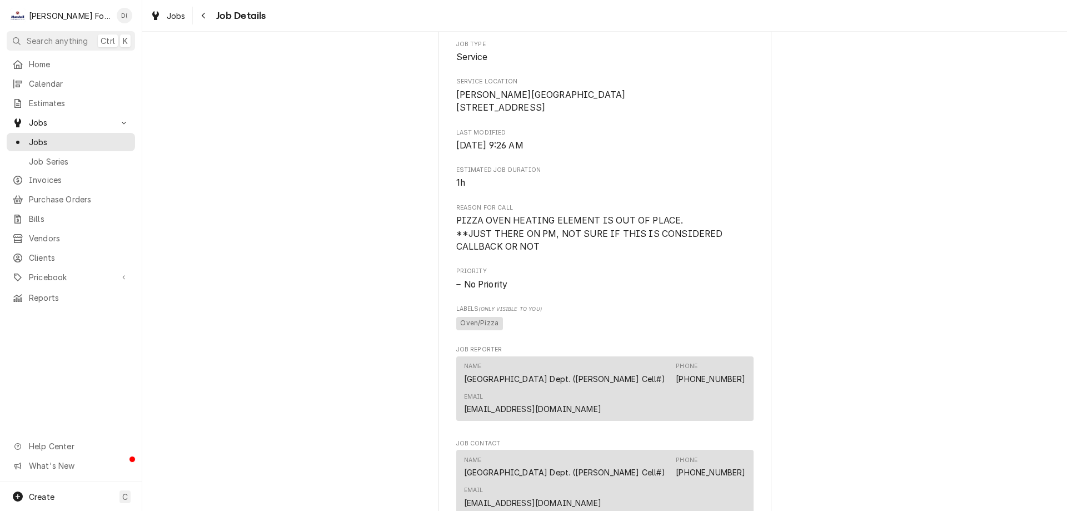
scroll to position [278, 0]
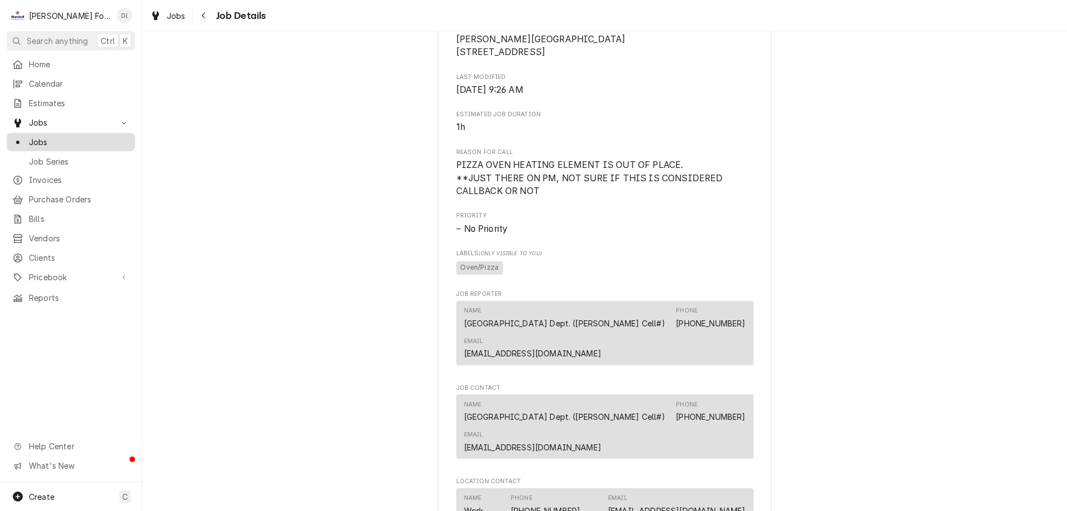
click at [91, 137] on span "Jobs" at bounding box center [79, 142] width 101 height 12
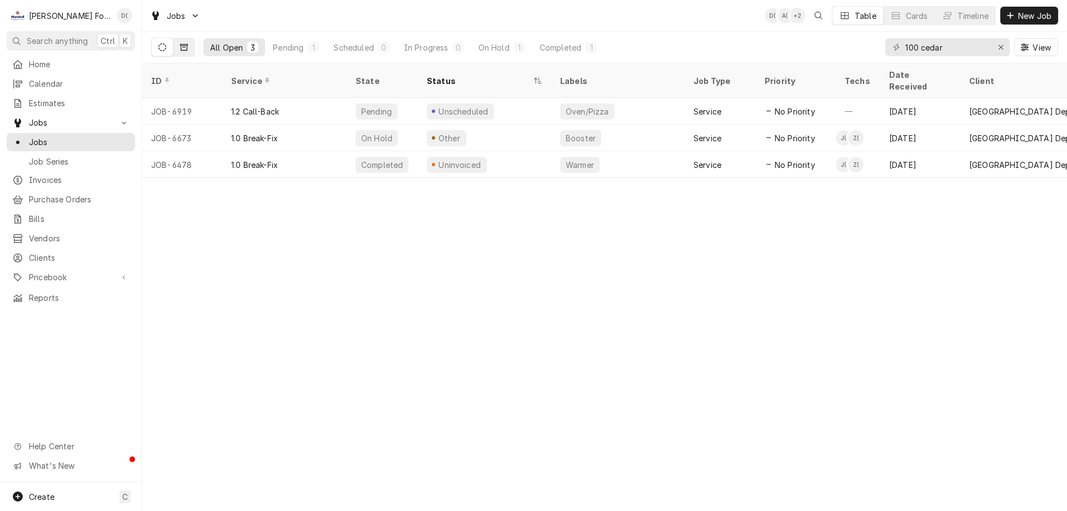
click at [183, 49] on icon "Dynamic Content Wrapper" at bounding box center [184, 47] width 8 height 8
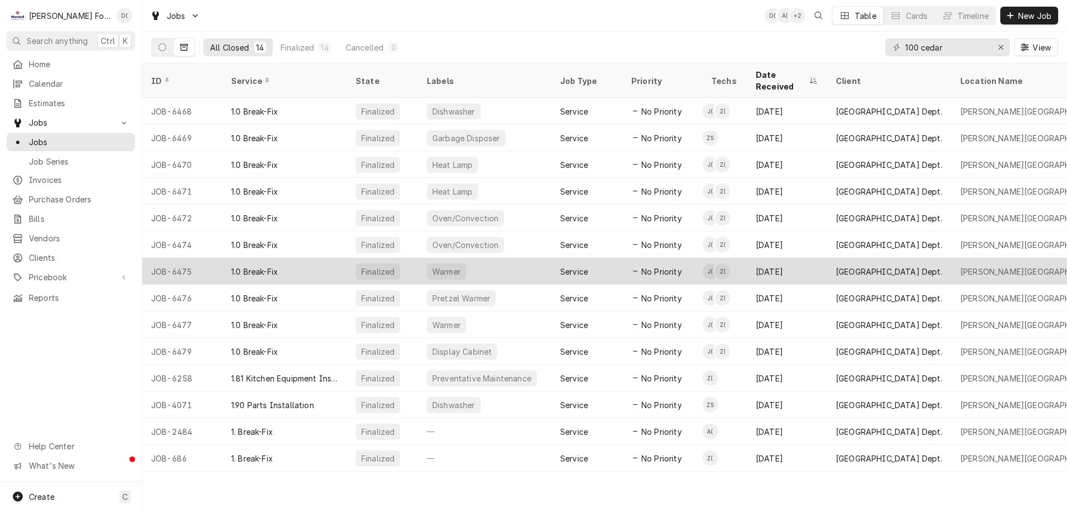
click at [507, 258] on div "Warmer" at bounding box center [484, 271] width 133 height 27
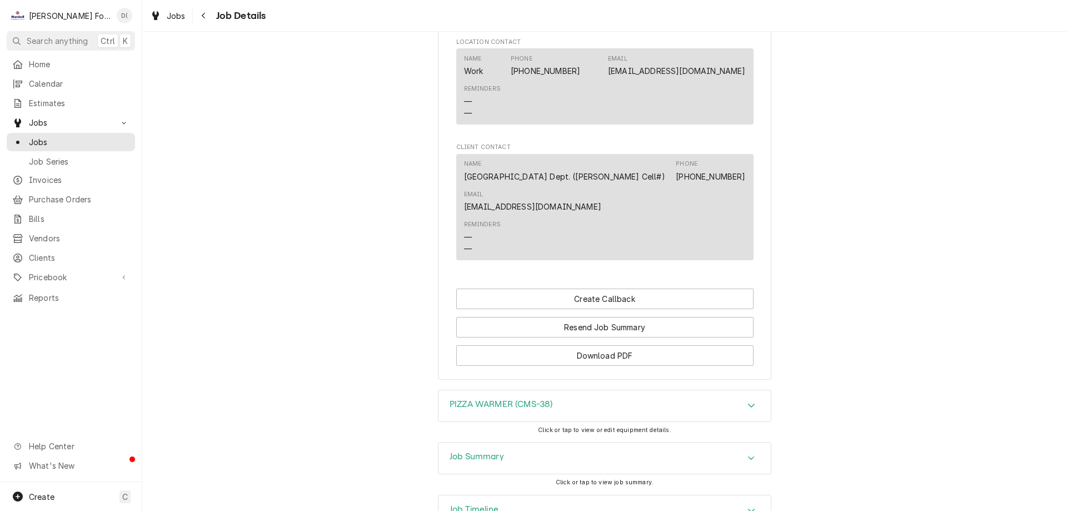
scroll to position [769, 0]
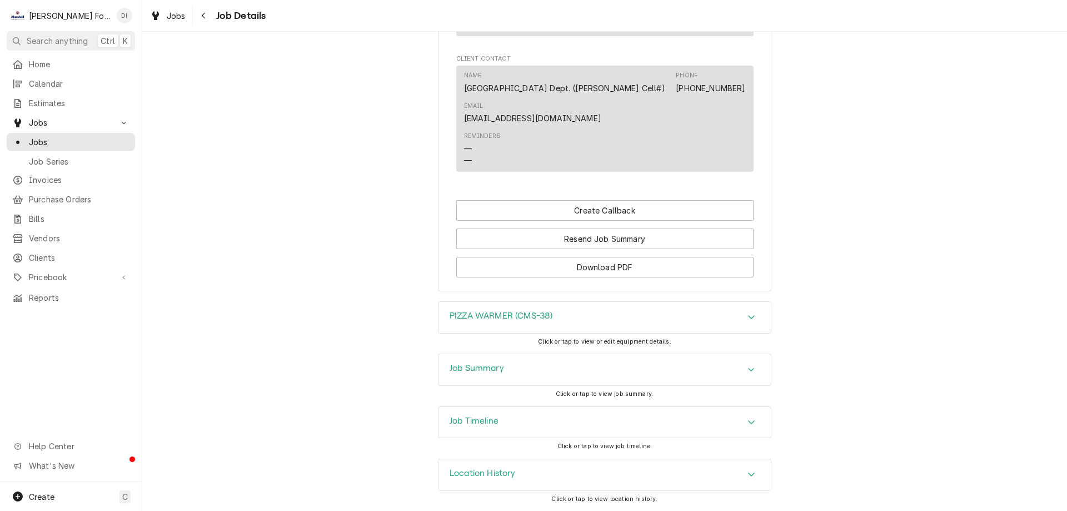
click at [556, 371] on div "Job Summary" at bounding box center [605, 369] width 332 height 31
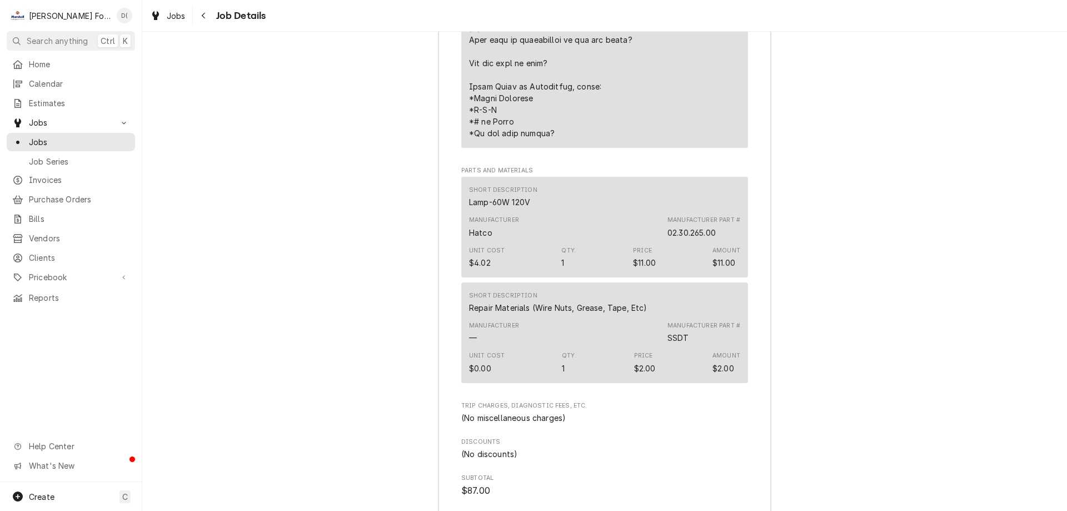
scroll to position [1880, 0]
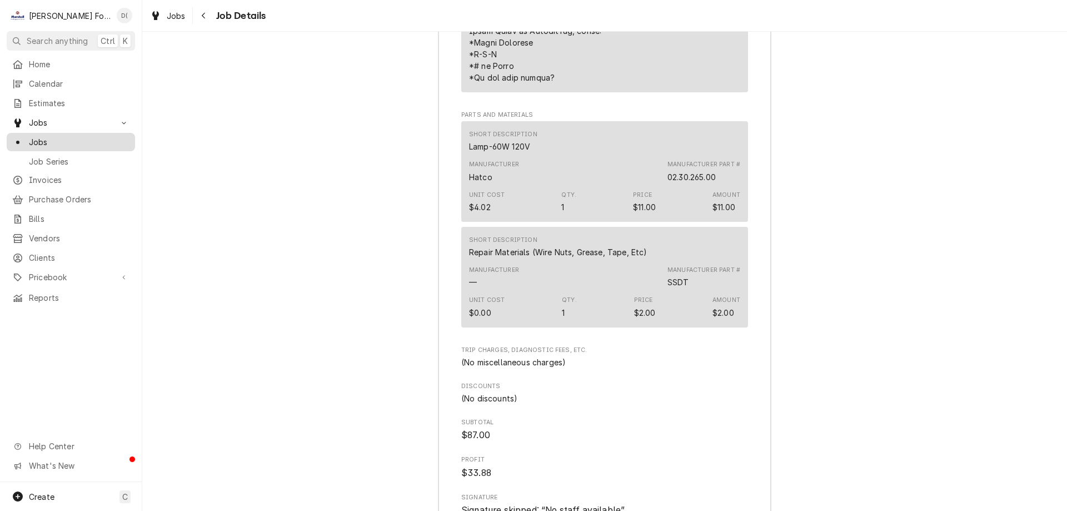
click at [101, 142] on span "Jobs" at bounding box center [79, 142] width 101 height 12
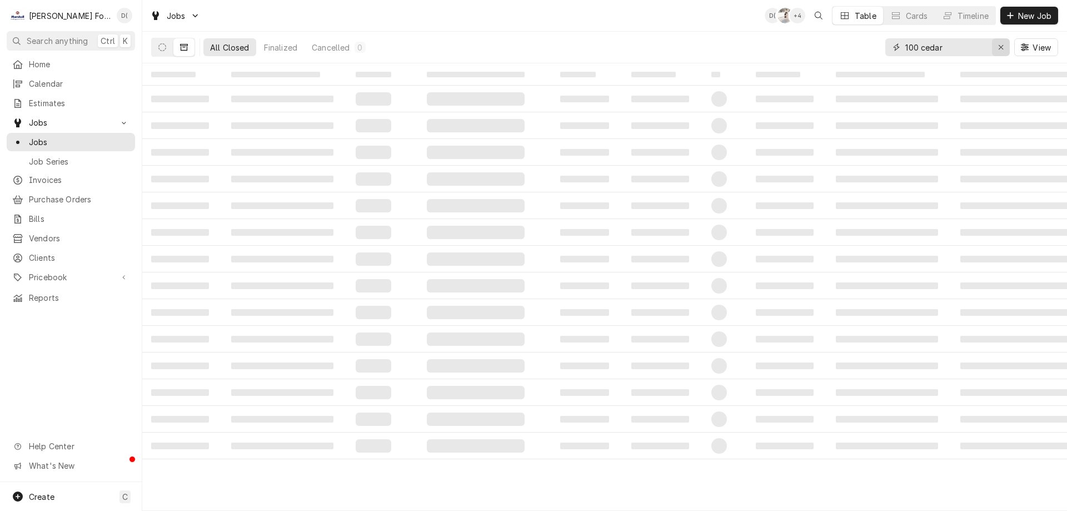
click at [997, 47] on div "Erase input" at bounding box center [1000, 47] width 11 height 11
click at [982, 46] on input "Dynamic Content Wrapper" at bounding box center [957, 47] width 104 height 18
type input "angel"
drag, startPoint x: 155, startPoint y: 52, endPoint x: 161, endPoint y: 55, distance: 6.7
click at [160, 55] on button "Dynamic Content Wrapper" at bounding box center [162, 47] width 21 height 18
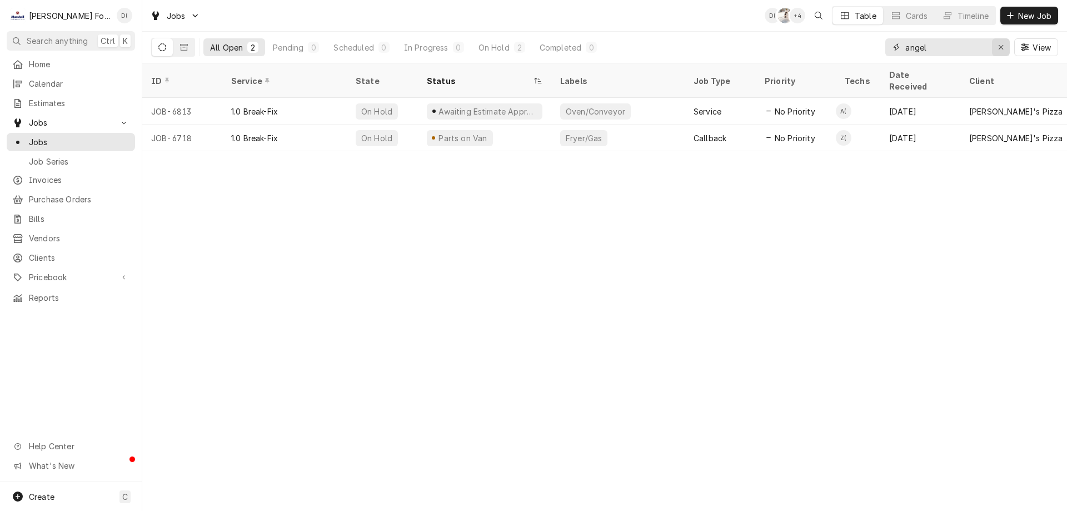
click at [994, 49] on button "Erase input" at bounding box center [1001, 47] width 18 height 18
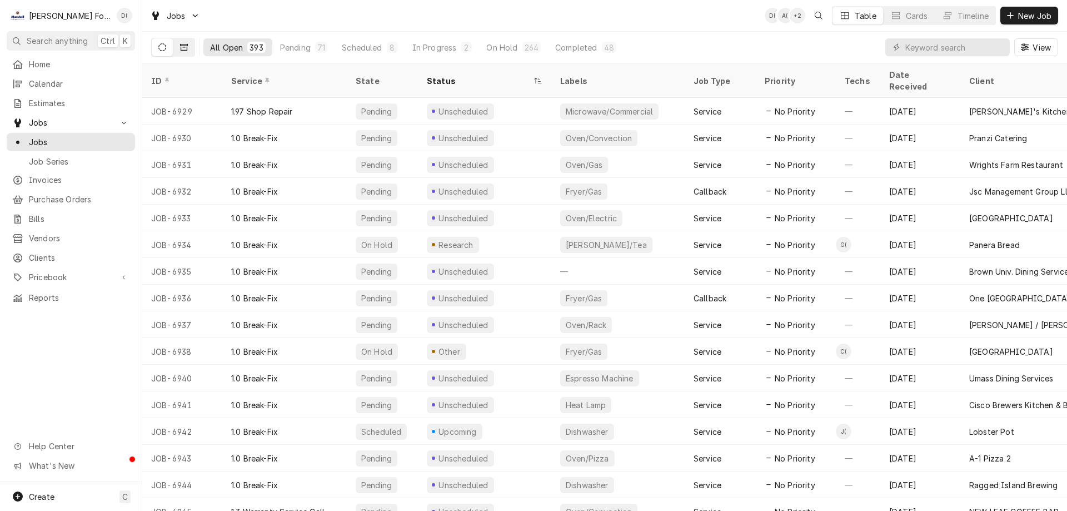
click at [177, 53] on button "Dynamic Content Wrapper" at bounding box center [183, 47] width 21 height 18
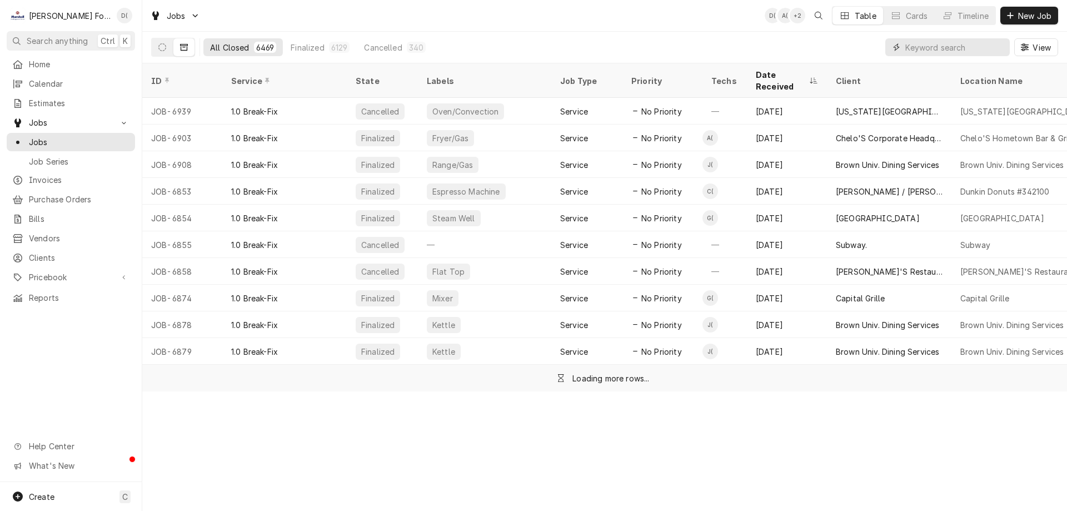
click at [935, 46] on input "Dynamic Content Wrapper" at bounding box center [954, 47] width 99 height 18
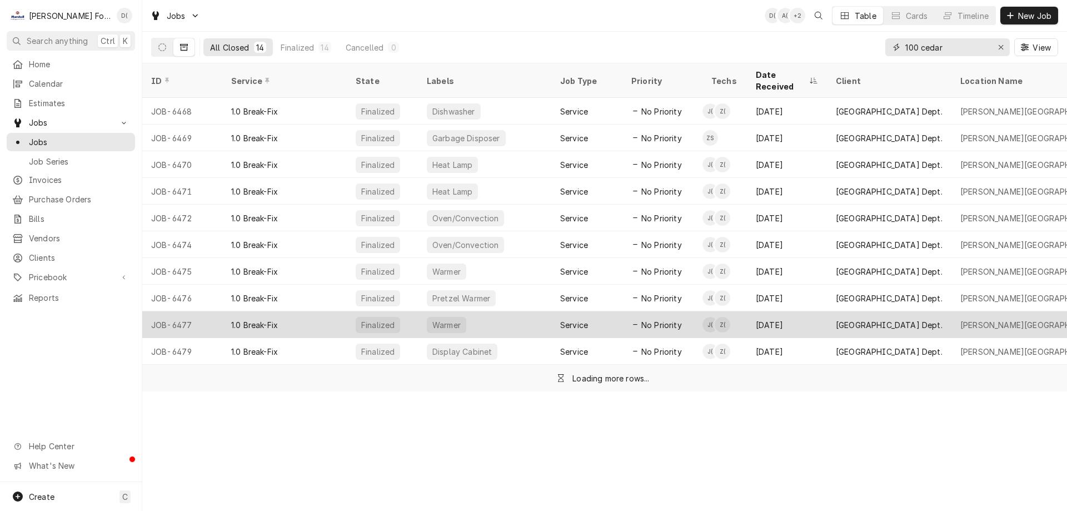
type input "100 cedar"
click at [496, 314] on div "Warmer" at bounding box center [484, 324] width 133 height 27
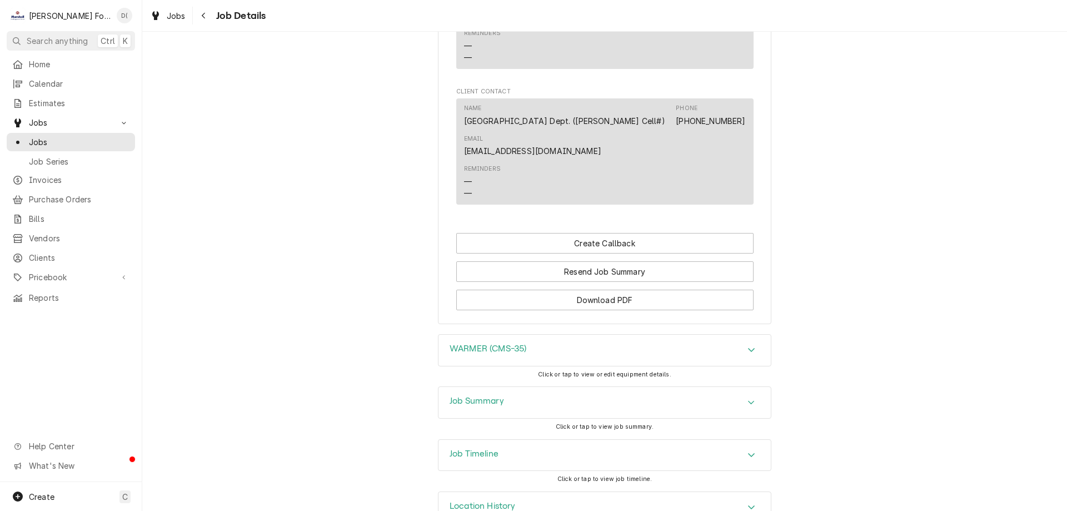
scroll to position [769, 0]
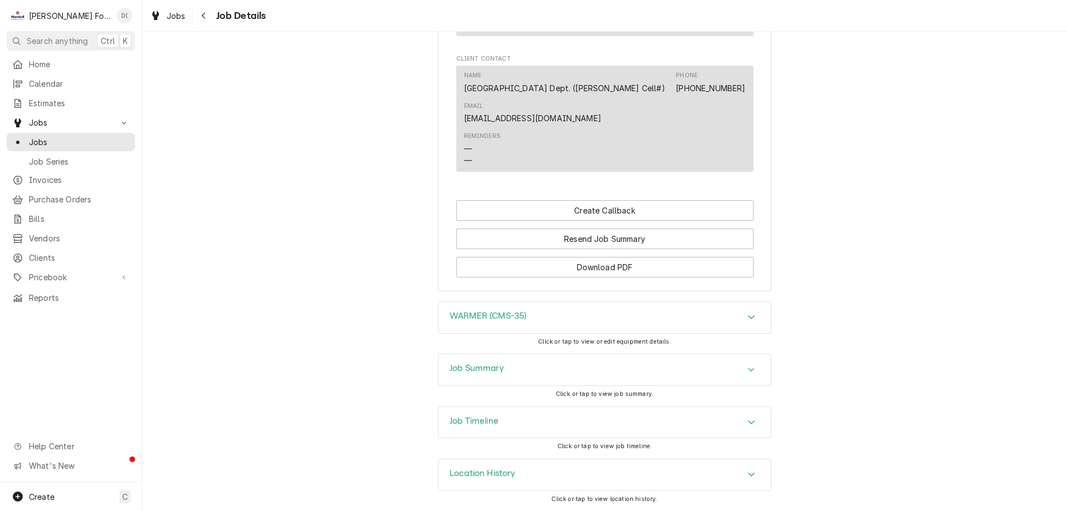
click at [520, 408] on div "Job Timeline" at bounding box center [605, 422] width 332 height 31
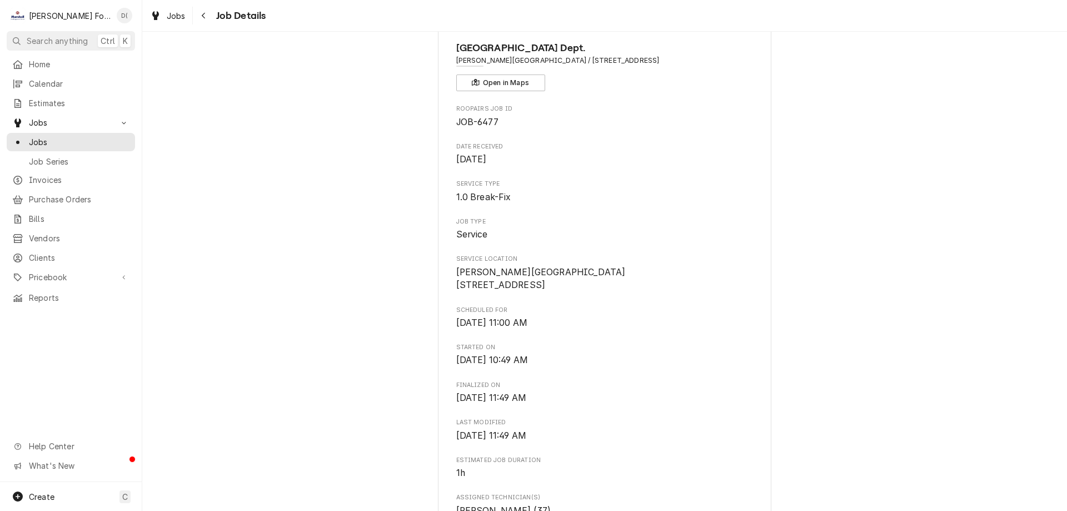
scroll to position [0, 0]
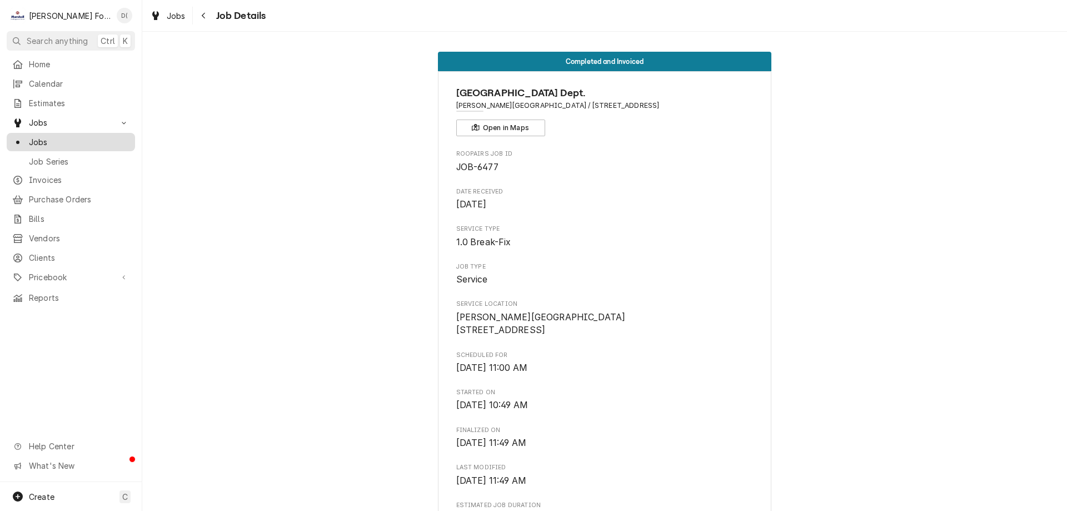
click at [89, 136] on span "Jobs" at bounding box center [79, 142] width 101 height 12
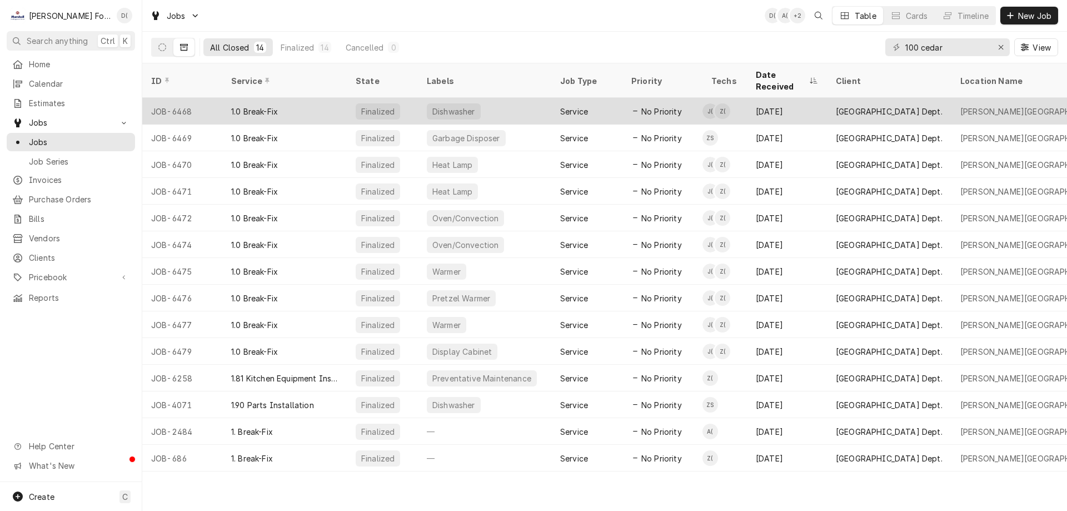
click at [208, 98] on div "JOB-6468" at bounding box center [182, 111] width 80 height 27
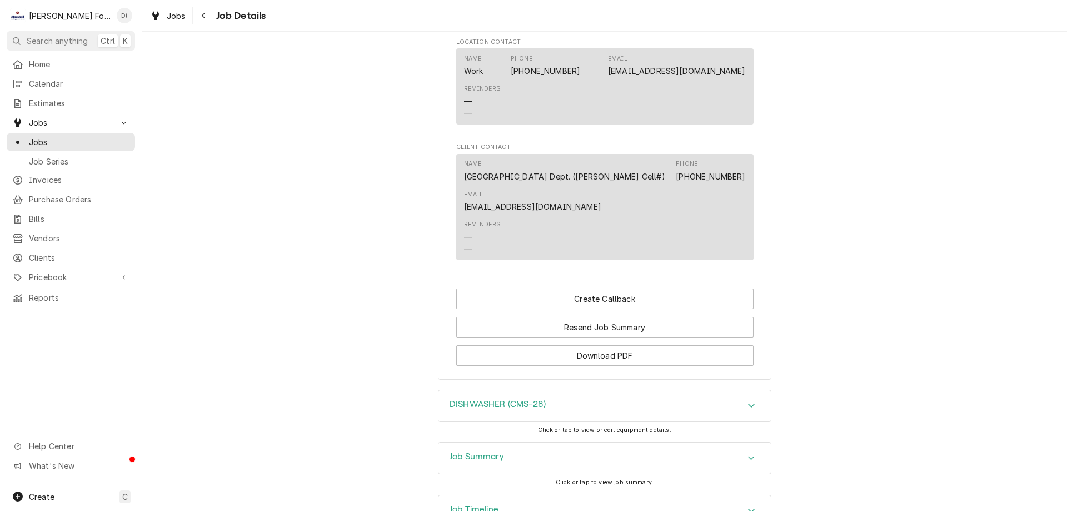
scroll to position [769, 0]
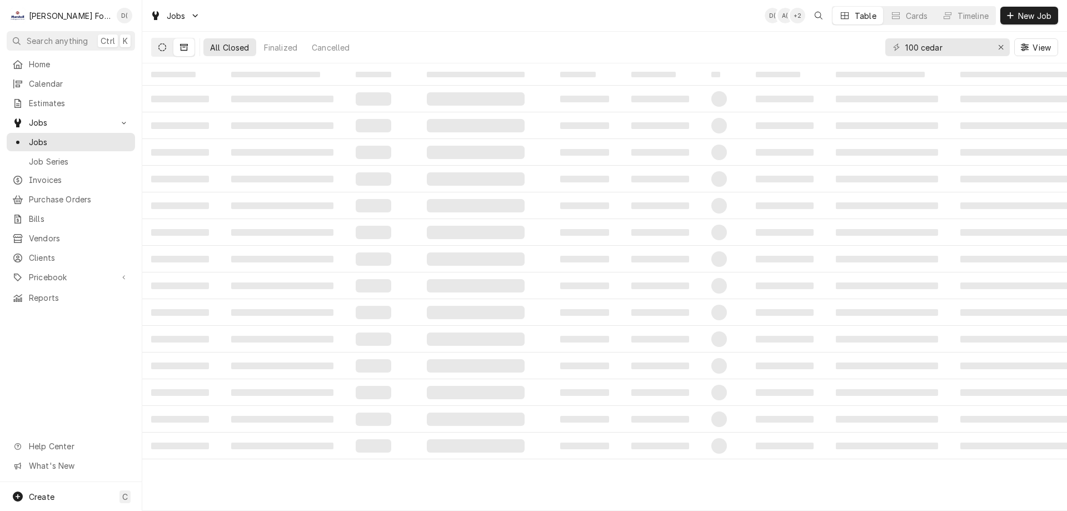
click at [163, 42] on button "Dynamic Content Wrapper" at bounding box center [162, 47] width 21 height 18
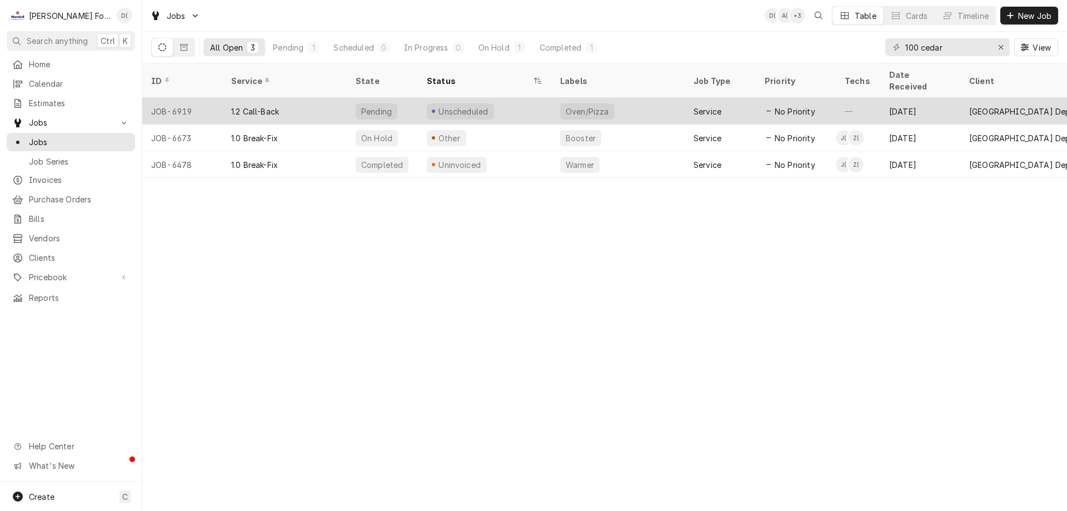
click at [277, 106] on div "1.2 Call-Back" at bounding box center [255, 112] width 48 height 12
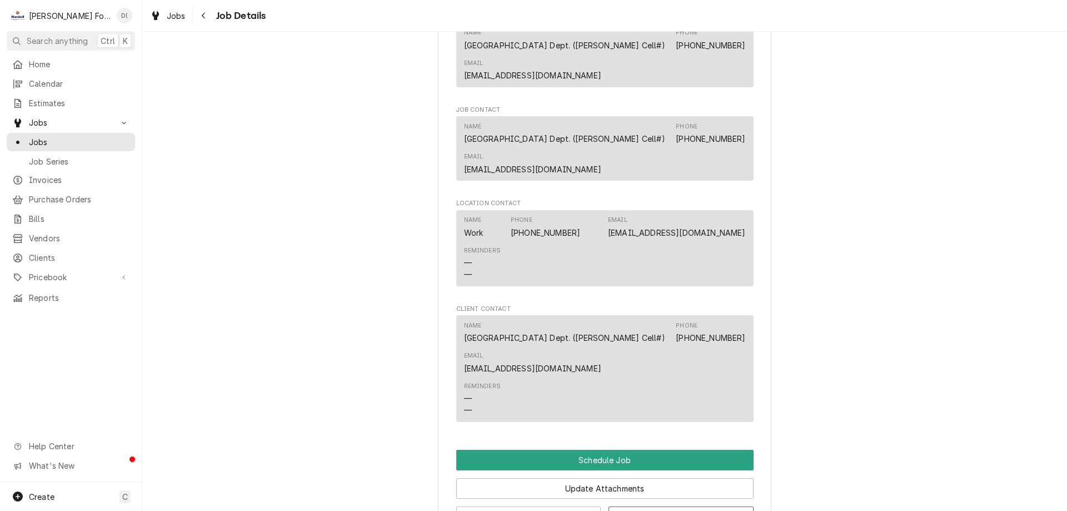
scroll to position [714, 0]
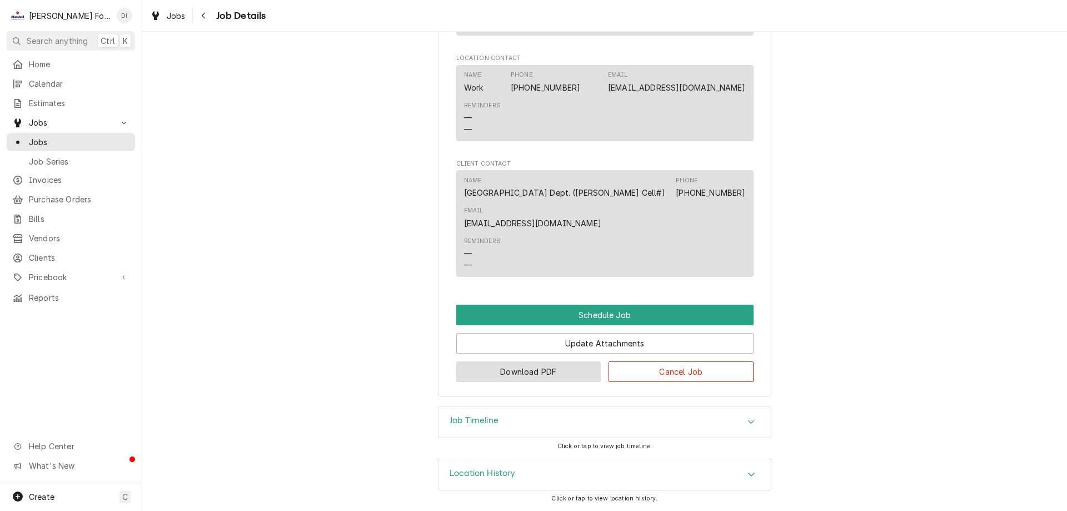
click at [506, 370] on button "Download PDF" at bounding box center [528, 371] width 145 height 21
click at [91, 140] on span "Jobs" at bounding box center [79, 142] width 101 height 12
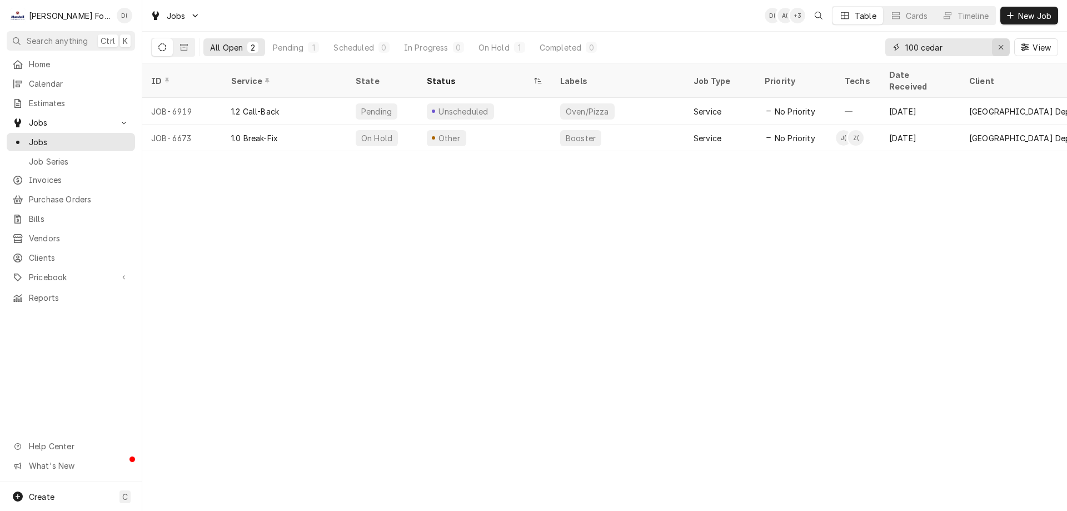
click at [998, 47] on icon "Erase input" at bounding box center [1001, 47] width 6 height 8
click at [961, 51] on input "Dynamic Content Wrapper" at bounding box center [957, 47] width 104 height 18
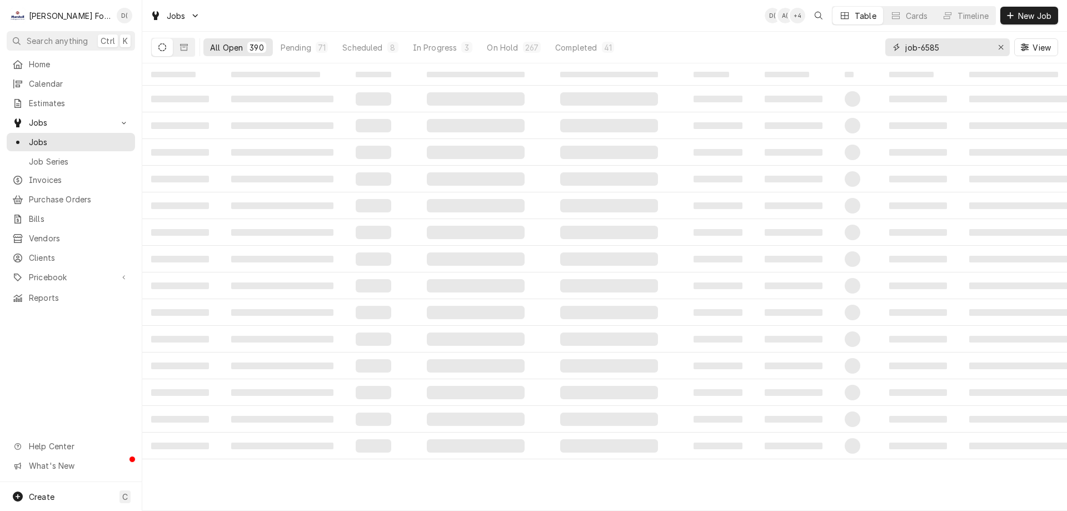
type input "job-6585"
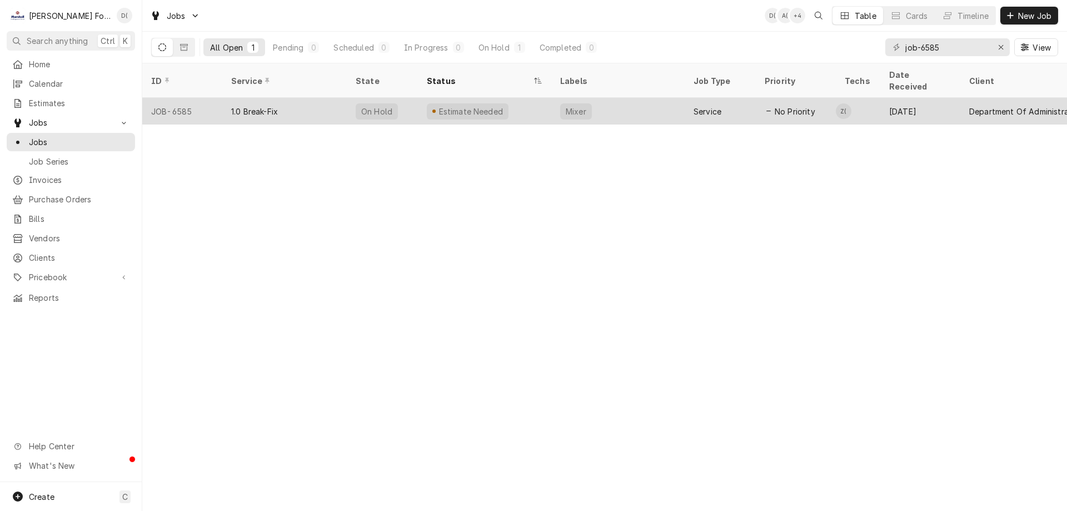
click at [466, 106] on div "Estimate Needed" at bounding box center [470, 112] width 67 height 12
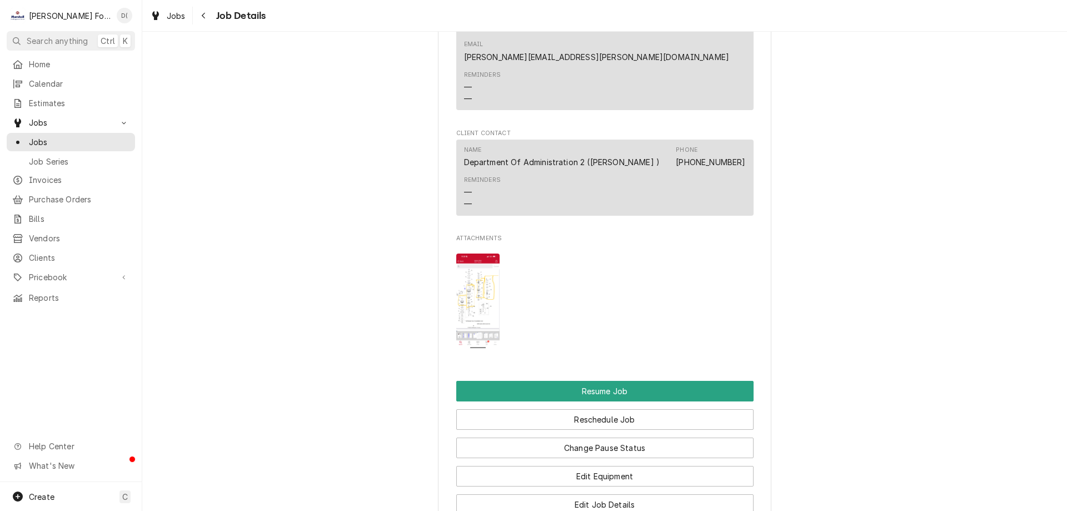
scroll to position [1556, 0]
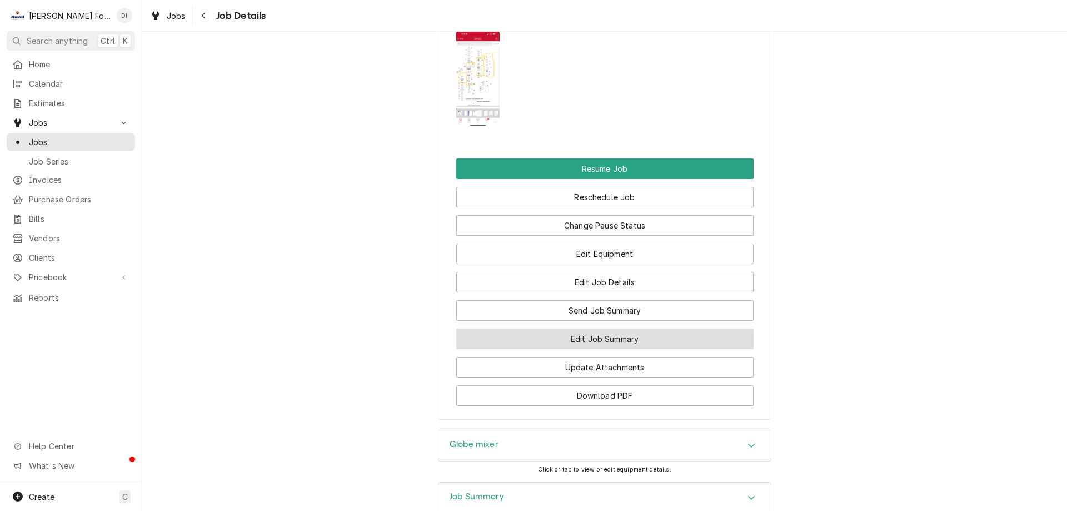
click at [569, 332] on button "Edit Job Summary" at bounding box center [604, 338] width 297 height 21
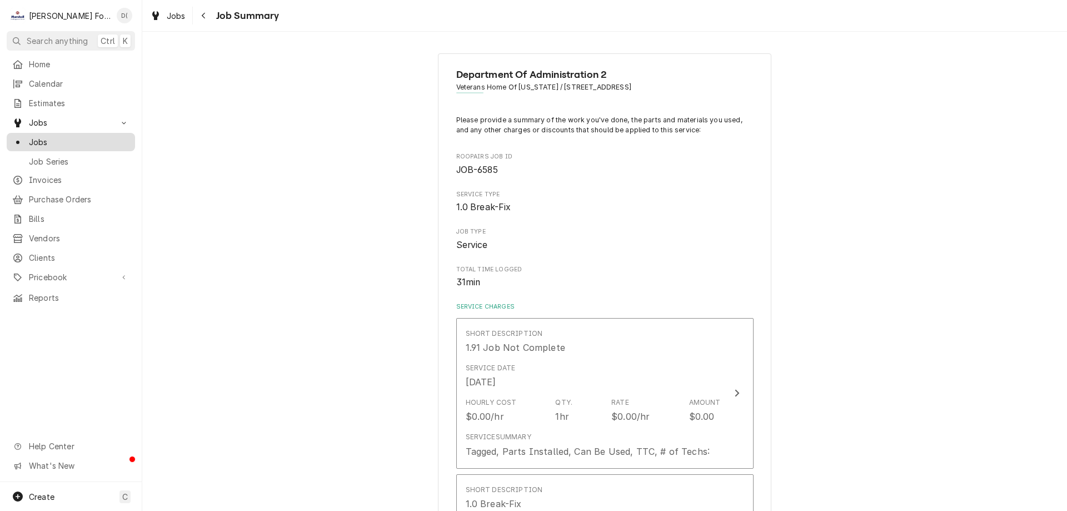
click at [61, 136] on span "Jobs" at bounding box center [79, 142] width 101 height 12
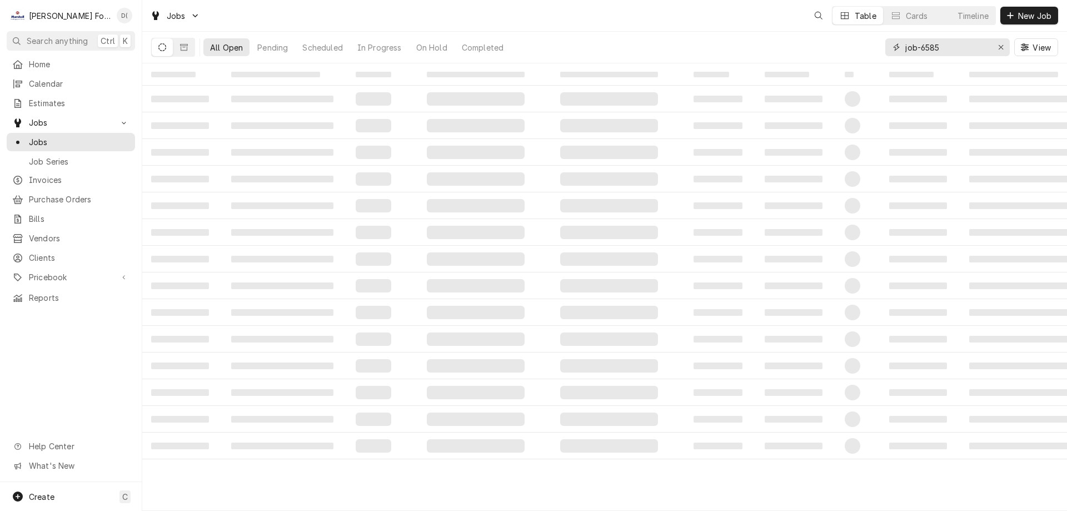
click at [958, 50] on input "job-6585" at bounding box center [946, 47] width 83 height 18
type input "job-6759"
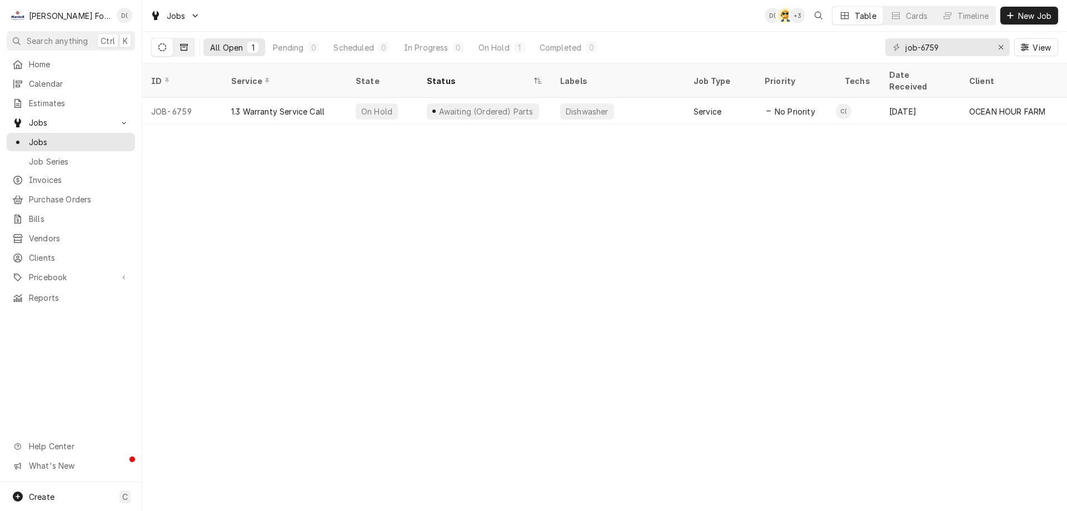
click at [181, 45] on icon "Dynamic Content Wrapper" at bounding box center [184, 47] width 8 height 8
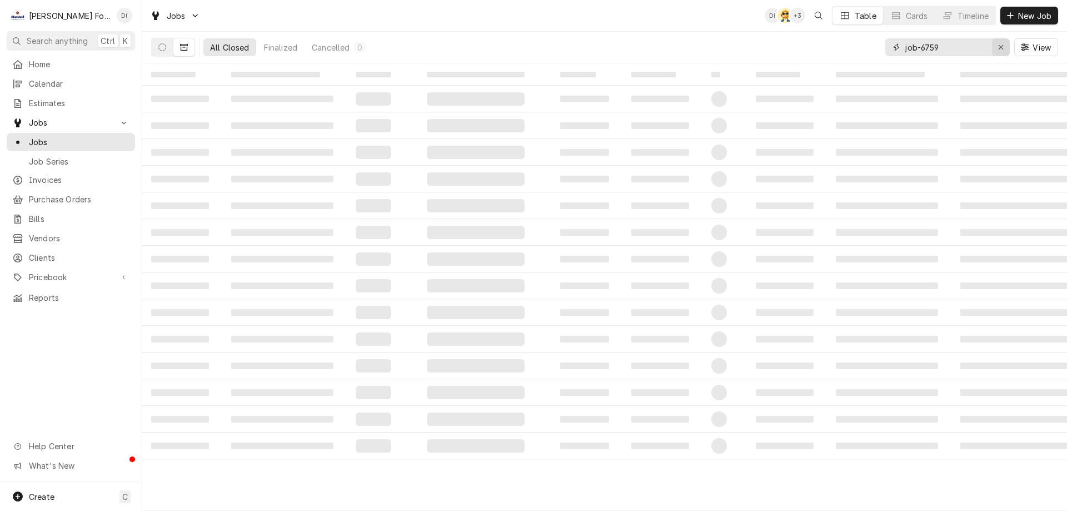
click at [997, 47] on div "Erase input" at bounding box center [1000, 47] width 11 height 11
click at [991, 47] on input "Dynamic Content Wrapper" at bounding box center [957, 47] width 104 height 18
type input "223 newport"
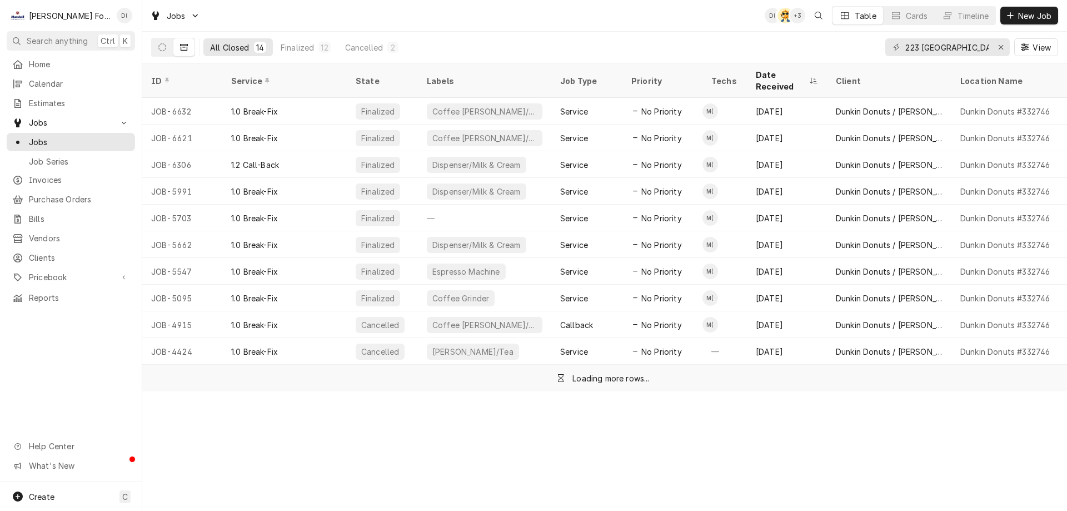
click at [417, 151] on div "Finalized" at bounding box center [382, 164] width 71 height 27
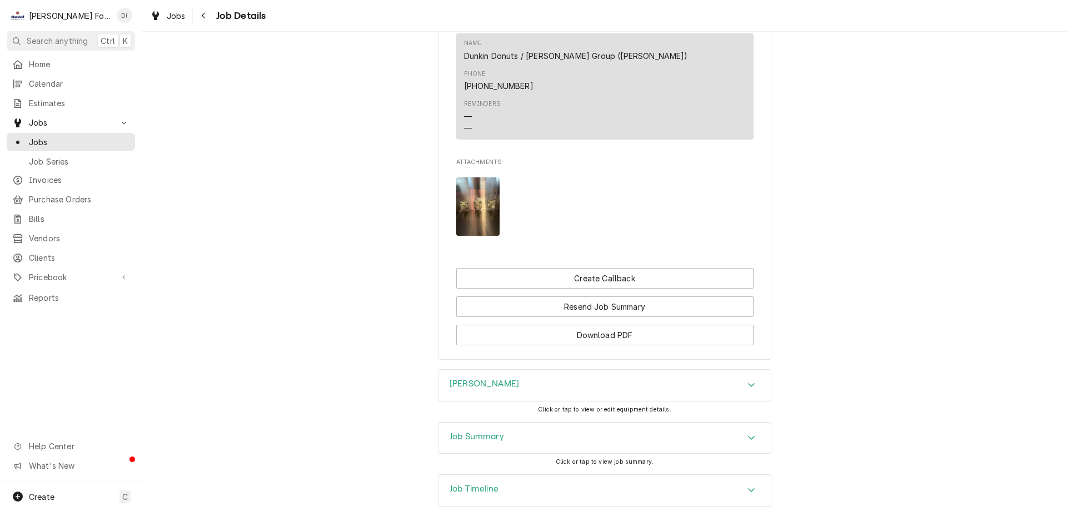
scroll to position [910, 0]
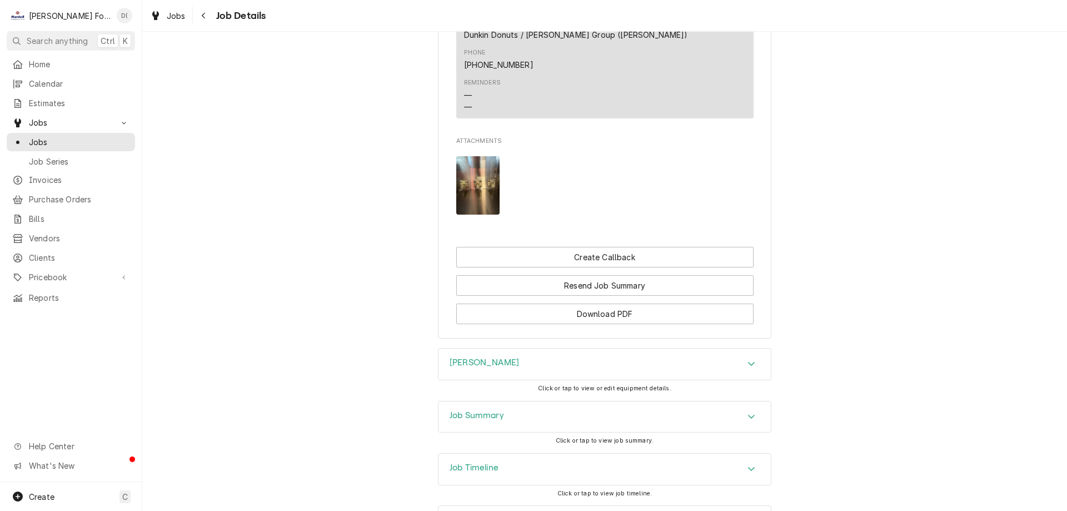
click at [512, 401] on div "Job Summary" at bounding box center [605, 416] width 332 height 31
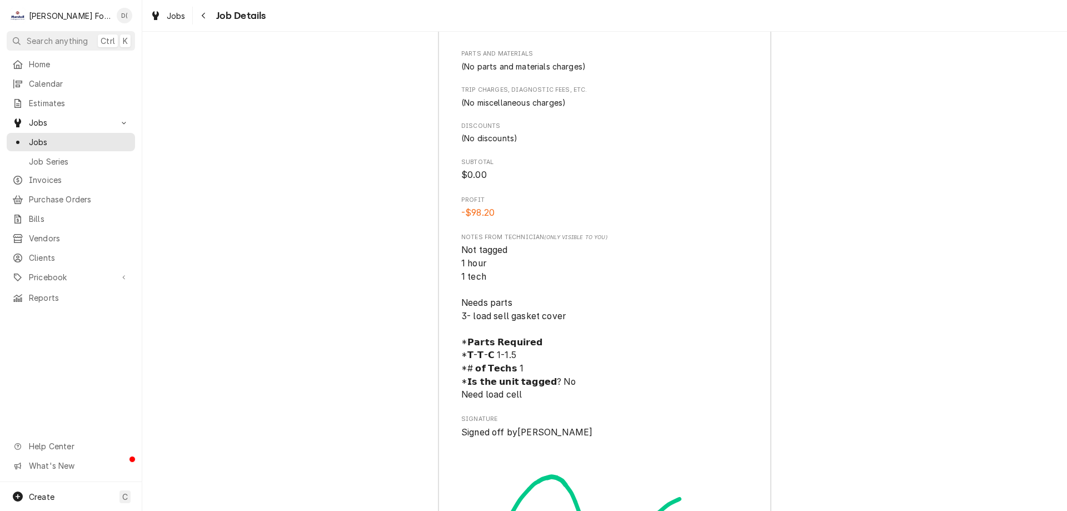
scroll to position [2189, 0]
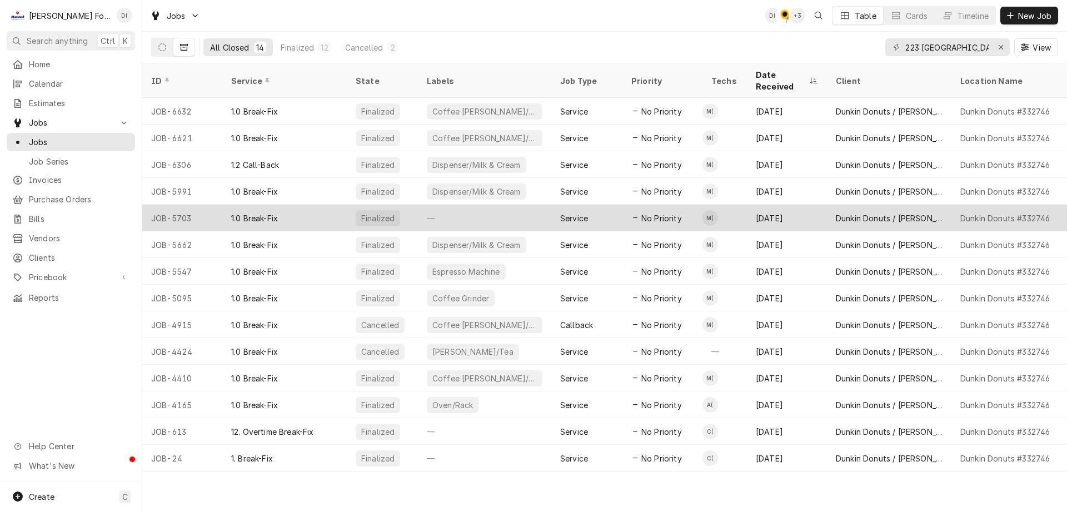
click at [474, 208] on div "—" at bounding box center [484, 218] width 133 height 27
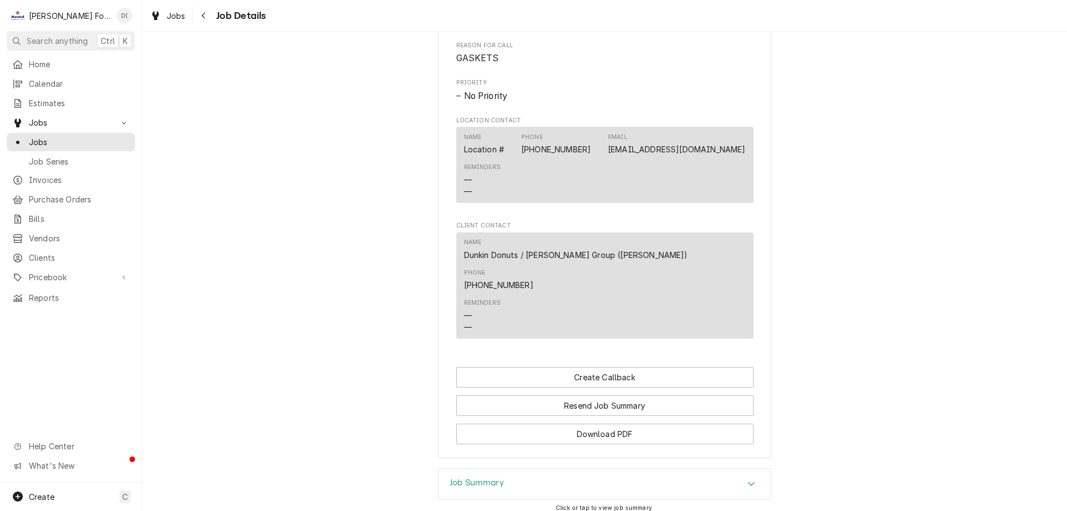
scroll to position [653, 0]
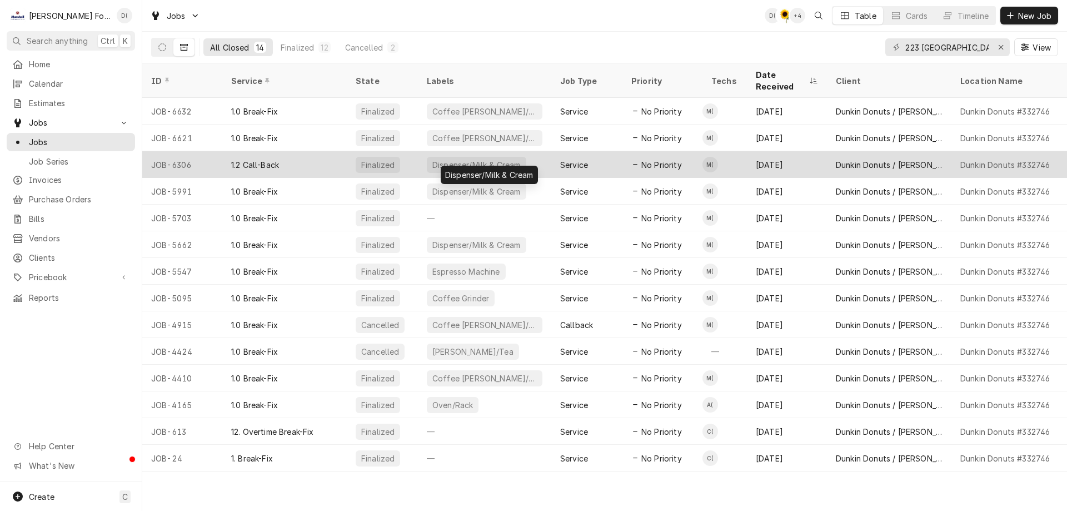
click at [497, 159] on div "Dispenser/Milk & Cream" at bounding box center [476, 165] width 91 height 12
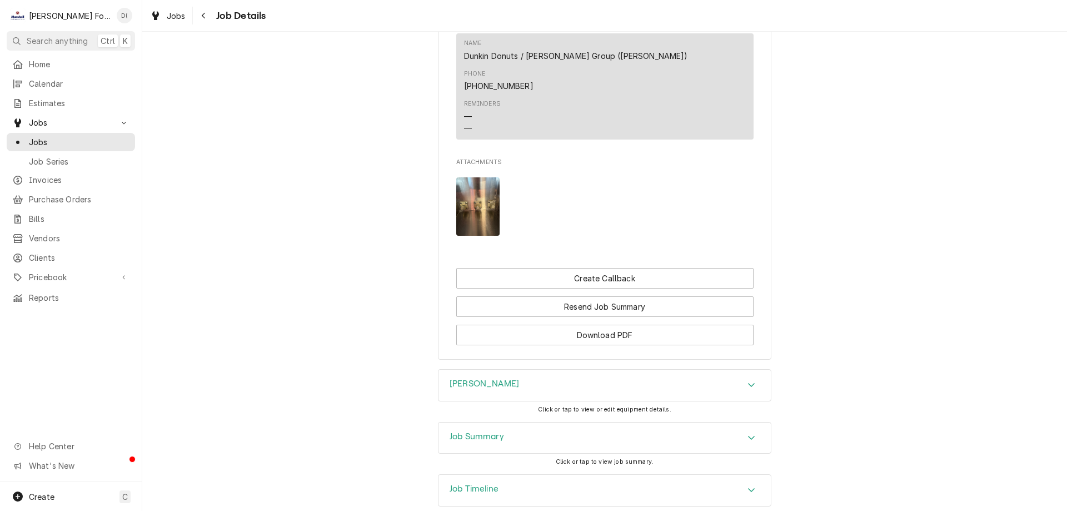
scroll to position [910, 0]
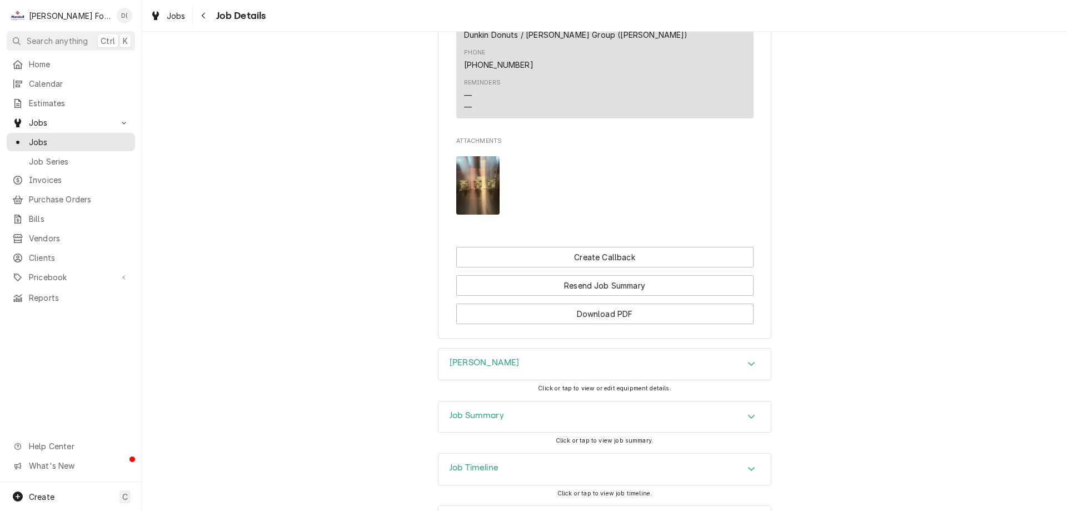
click at [683, 401] on div "Job Summary Click or tap to view job summary." at bounding box center [604, 427] width 333 height 52
click at [745, 401] on div "Job Summary Click or tap to view job summary." at bounding box center [604, 427] width 333 height 52
click at [748, 412] on icon "Accordion Header" at bounding box center [752, 416] width 8 height 9
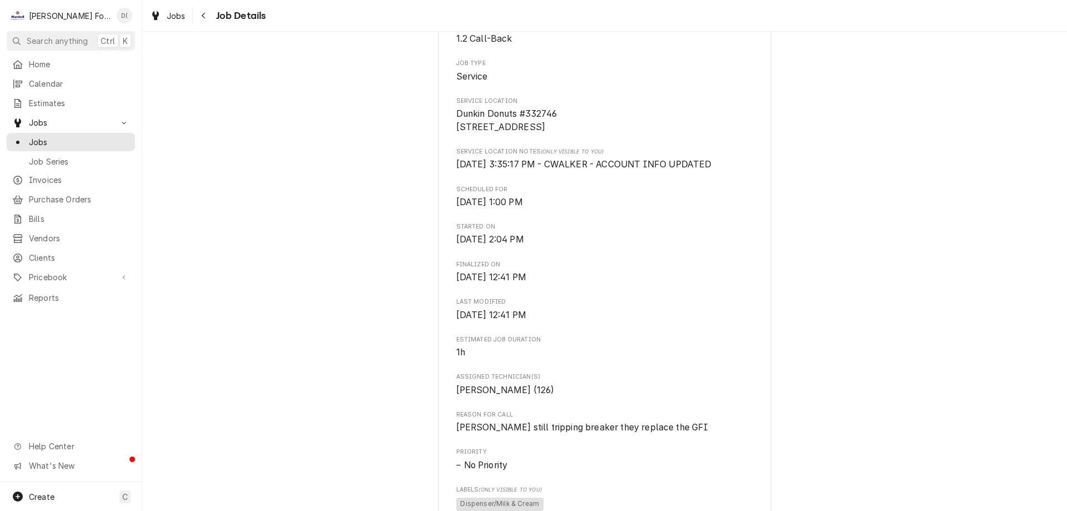
scroll to position [0, 0]
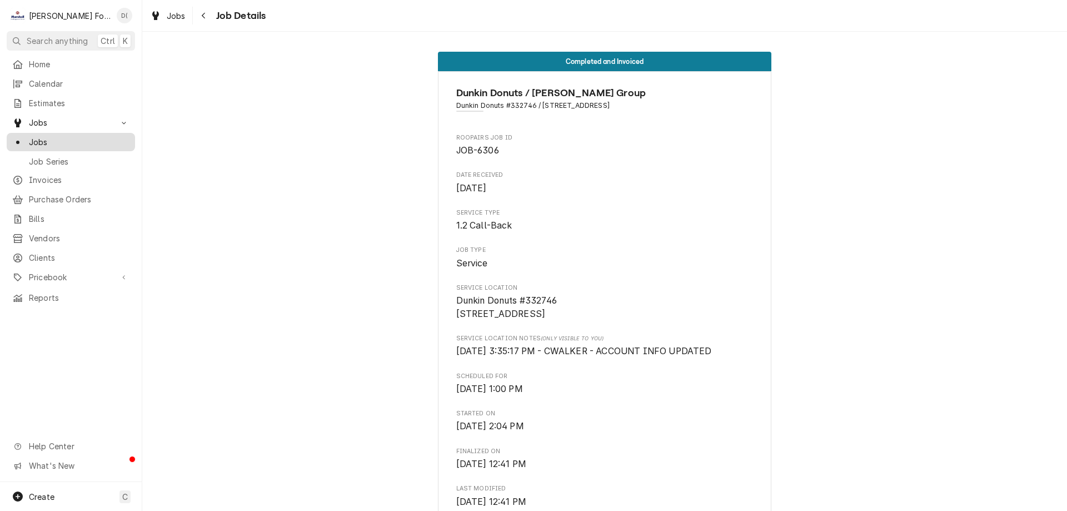
click at [73, 145] on link "Jobs" at bounding box center [71, 142] width 128 height 18
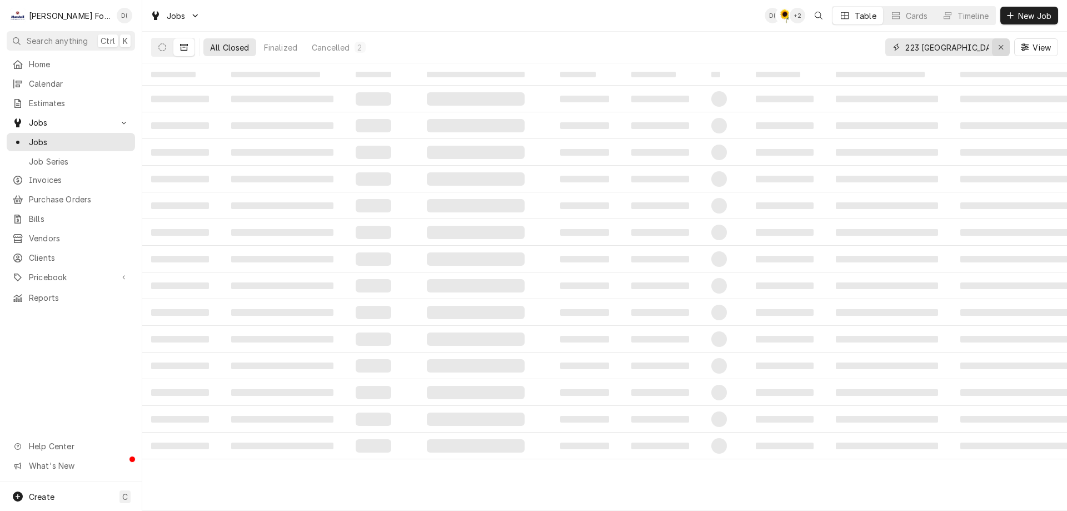
click at [997, 47] on div "Erase input" at bounding box center [1000, 47] width 11 height 11
click at [958, 46] on input "Dynamic Content Wrapper" at bounding box center [957, 47] width 104 height 18
type input "job-6841"
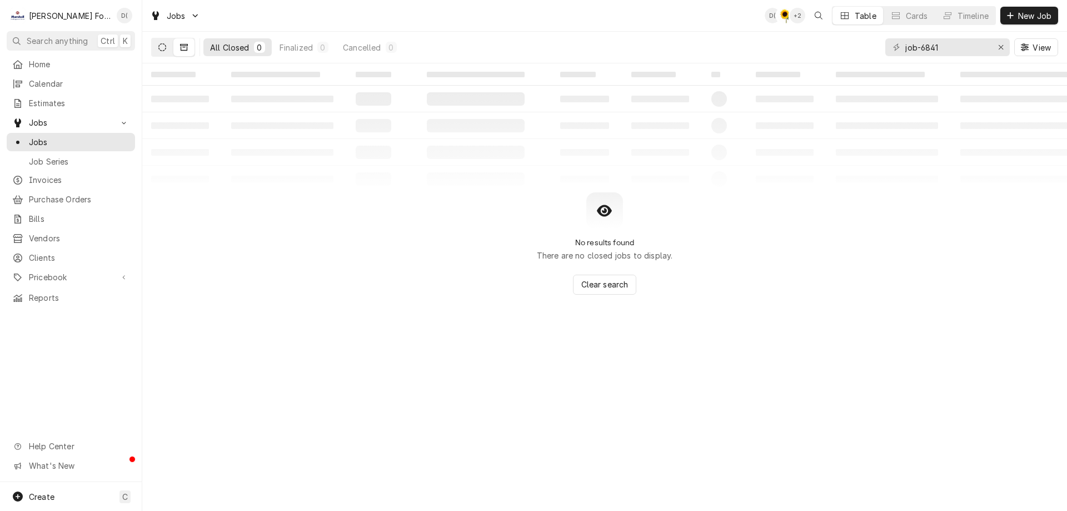
click at [156, 44] on button "Dynamic Content Wrapper" at bounding box center [162, 47] width 21 height 18
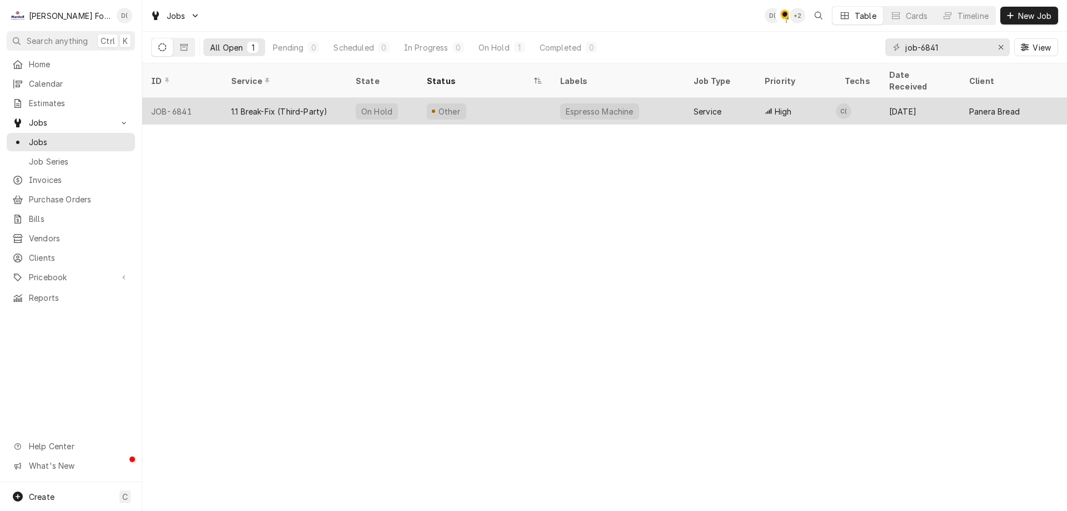
click at [360, 103] on div "On Hold" at bounding box center [377, 111] width 42 height 16
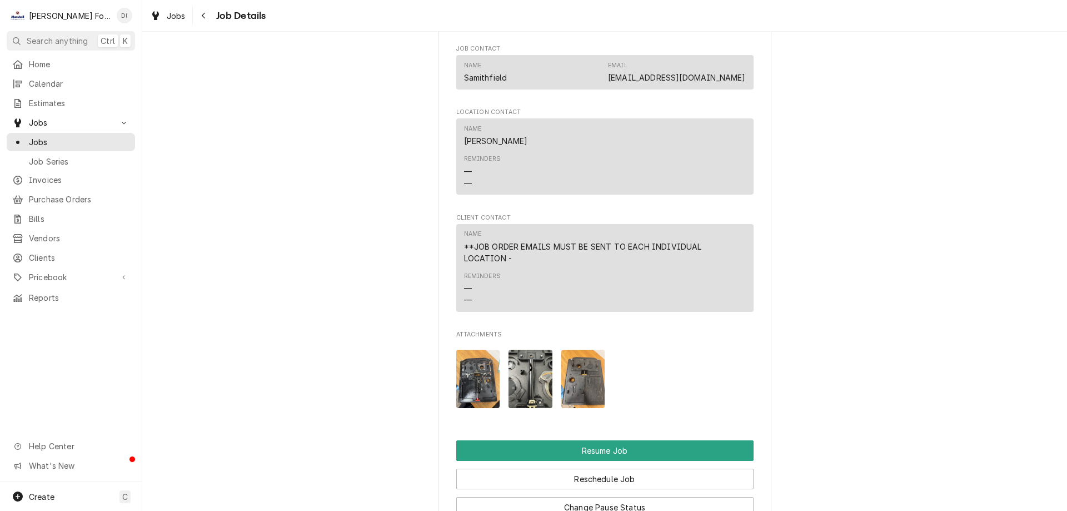
scroll to position [1223, 0]
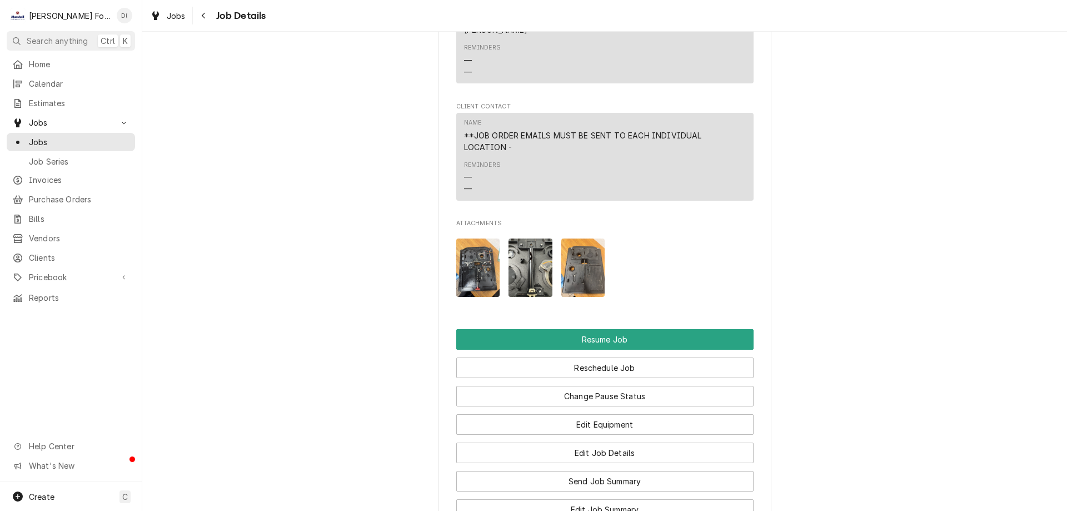
click at [473, 267] on img "Attachments" at bounding box center [478, 267] width 44 height 58
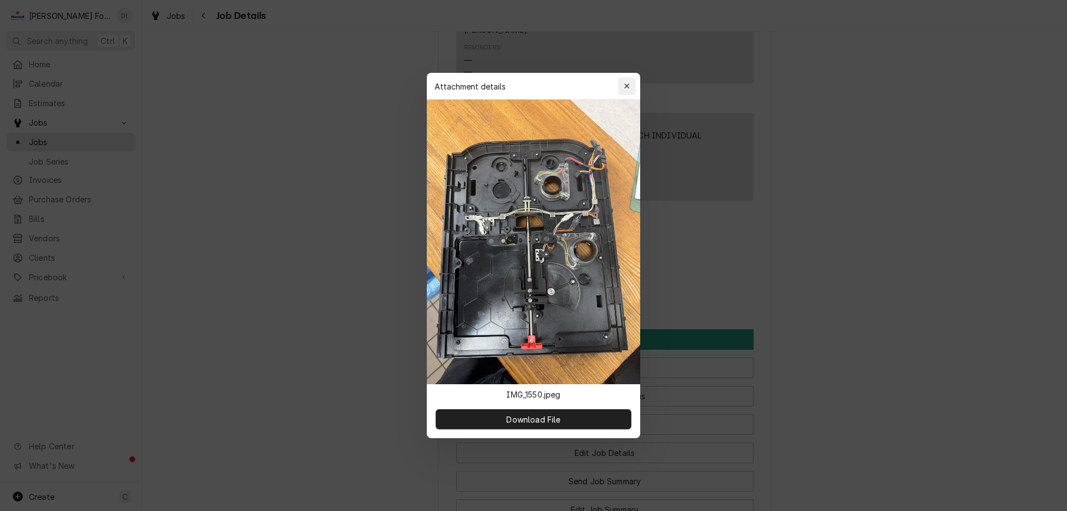
click at [629, 87] on icon "button" at bounding box center [627, 86] width 6 height 8
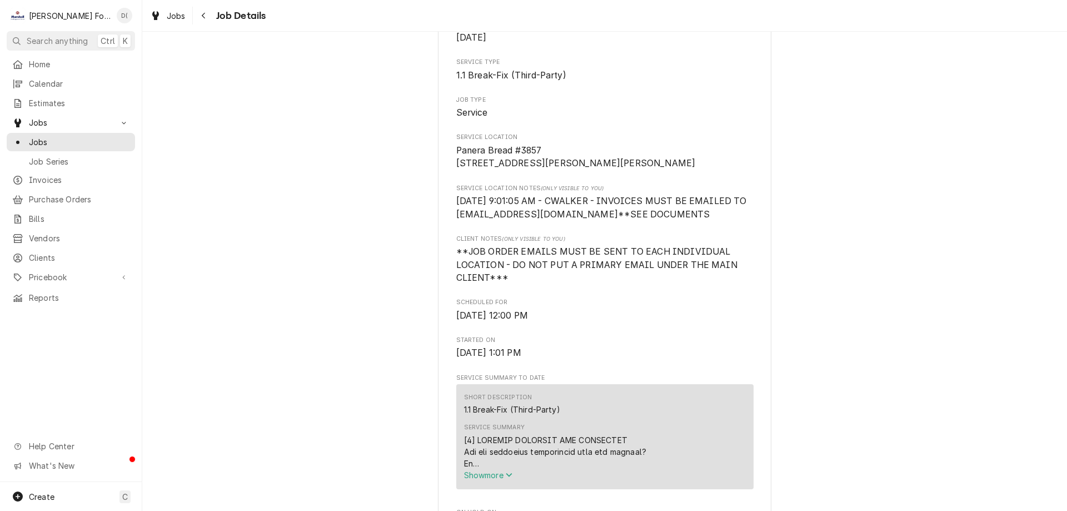
scroll to position [0, 0]
